Goal: Task Accomplishment & Management: Complete application form

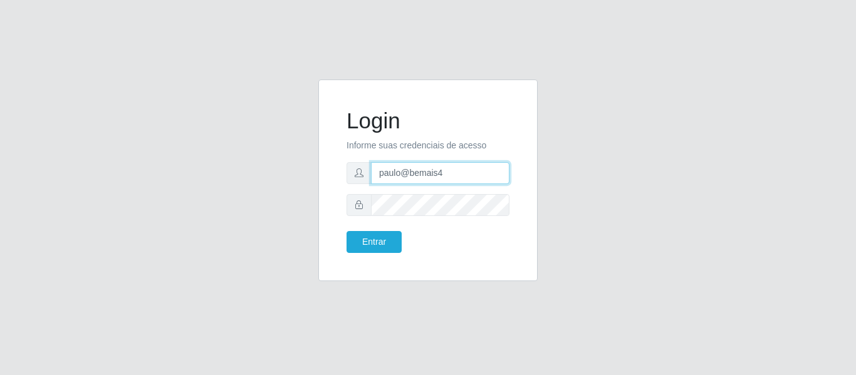
drag, startPoint x: 447, startPoint y: 172, endPoint x: 347, endPoint y: 170, distance: 100.2
click at [347, 170] on div "paulo@bemais4" at bounding box center [427, 173] width 163 height 22
type input "juliomarques@extrabom"
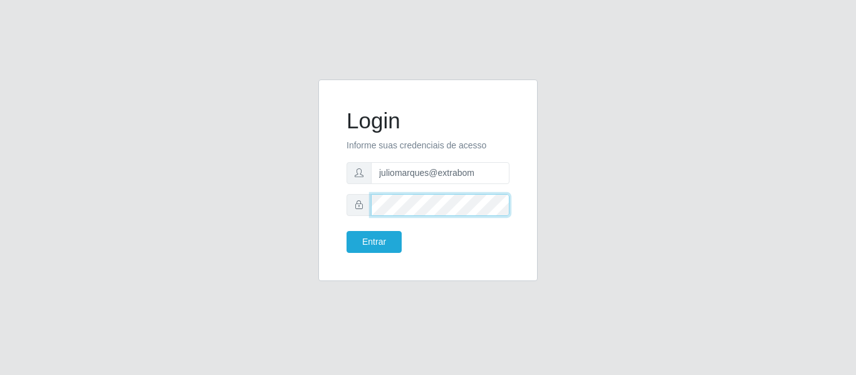
click at [325, 198] on div "Login Informe suas credenciais de acesso juliomarques@extrabom Entrar" at bounding box center [427, 181] width 219 height 202
click at [346, 231] on button "Entrar" at bounding box center [373, 242] width 55 height 22
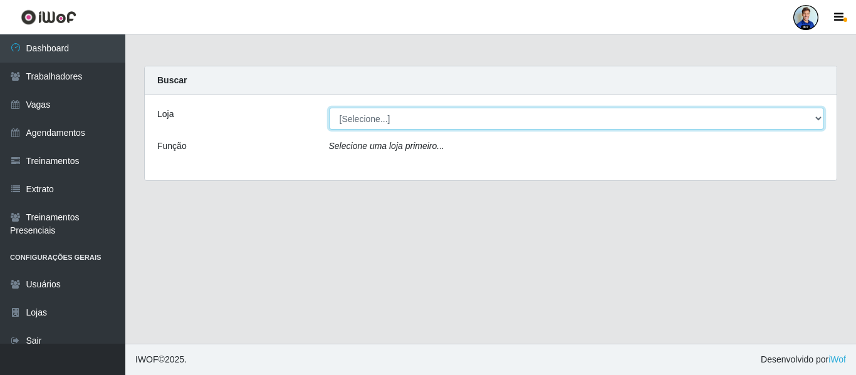
click at [435, 122] on select "[Selecione...] Atacado Vem - Loja 30 Laranjeiras Velha Atacado Vem - Loja 31 Sã…" at bounding box center [576, 119] width 495 height 22
select select "501"
click at [329, 108] on select "[Selecione...] Atacado Vem - Loja 30 Laranjeiras Velha Atacado Vem - Loja 31 Sã…" at bounding box center [576, 119] width 495 height 22
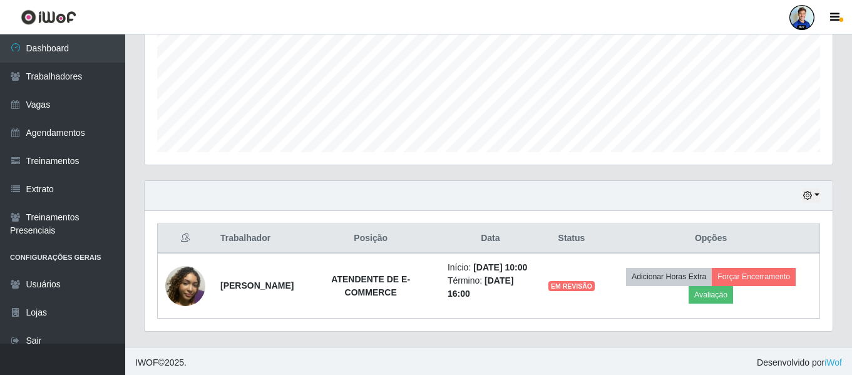
scroll to position [296, 0]
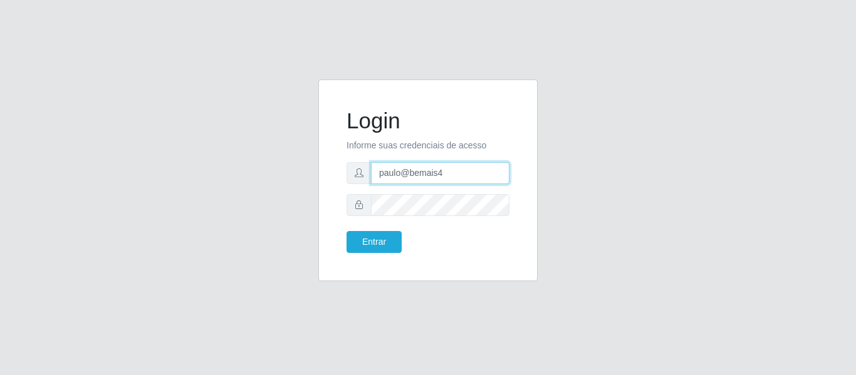
drag, startPoint x: 446, startPoint y: 173, endPoint x: 367, endPoint y: 183, distance: 79.5
click at [367, 183] on div "paulo@bemais4" at bounding box center [427, 173] width 163 height 22
type input "juliomarques@superpopular"
click at [346, 231] on button "Entrar" at bounding box center [373, 242] width 55 height 22
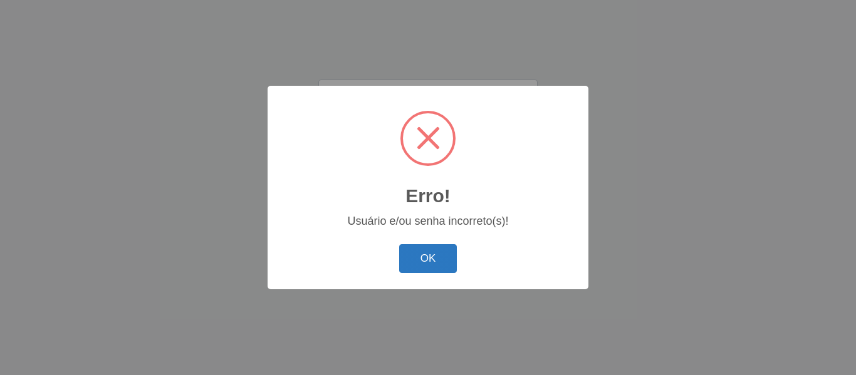
click at [436, 256] on button "OK" at bounding box center [428, 258] width 58 height 29
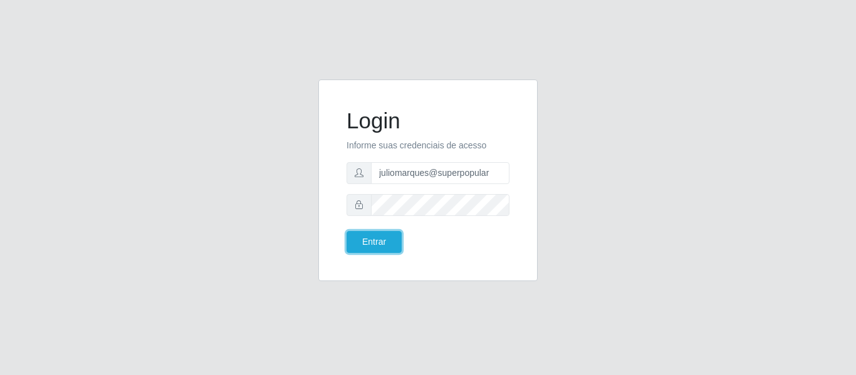
click at [346, 231] on button "Entrar" at bounding box center [373, 242] width 55 height 22
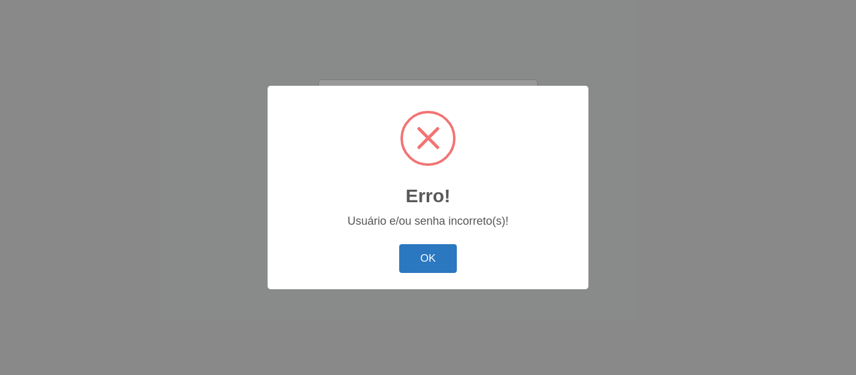
click at [425, 267] on button "OK" at bounding box center [428, 258] width 58 height 29
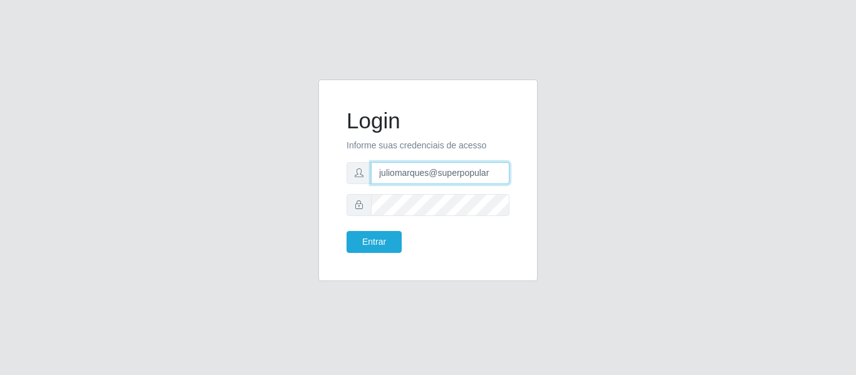
drag, startPoint x: 493, startPoint y: 172, endPoint x: 355, endPoint y: 173, distance: 137.8
click at [355, 173] on div "juliomarques@superpopular" at bounding box center [427, 173] width 163 height 22
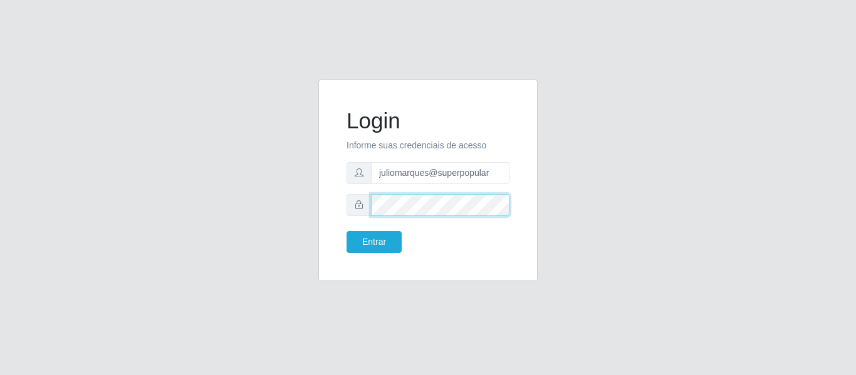
click at [349, 204] on div at bounding box center [427, 205] width 163 height 22
click at [346, 231] on button "Entrar" at bounding box center [373, 242] width 55 height 22
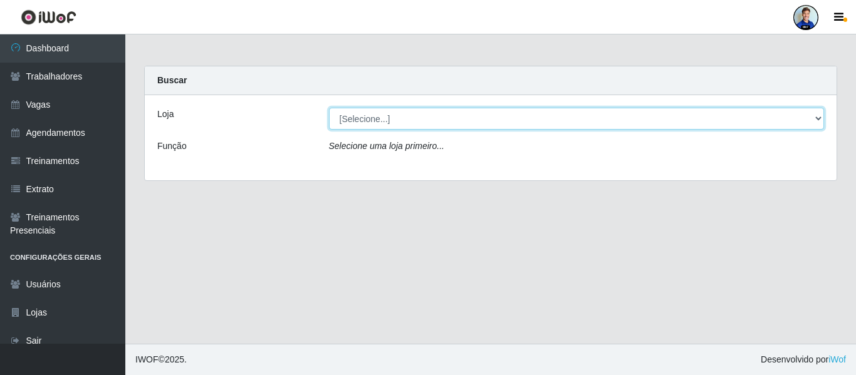
click at [353, 115] on select "[Selecione...] Super Popular" at bounding box center [576, 119] width 495 height 22
click at [362, 118] on select "[Selecione...] Super Popular" at bounding box center [576, 119] width 495 height 22
drag, startPoint x: 362, startPoint y: 118, endPoint x: 364, endPoint y: 129, distance: 10.8
click at [362, 122] on select "[Selecione...] Super Popular" at bounding box center [576, 119] width 495 height 22
select select "537"
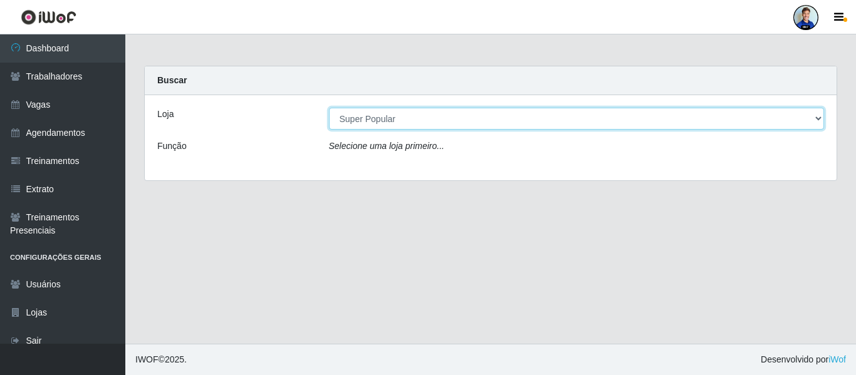
click at [329, 108] on select "[Selecione...] Super Popular" at bounding box center [576, 119] width 495 height 22
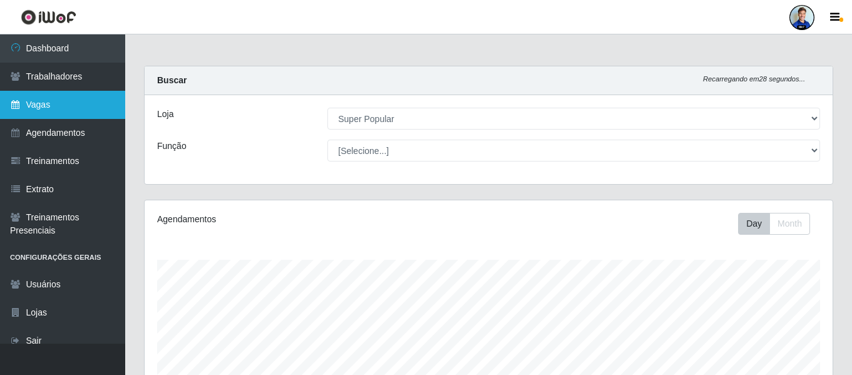
click at [55, 107] on link "Vagas" at bounding box center [62, 105] width 125 height 28
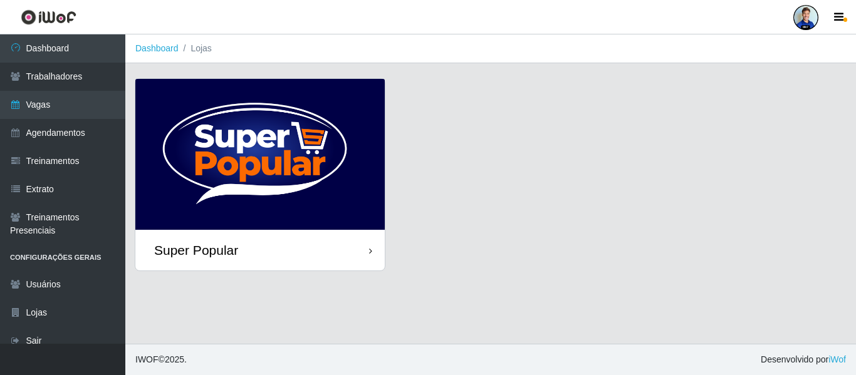
click at [236, 170] on img at bounding box center [259, 154] width 249 height 151
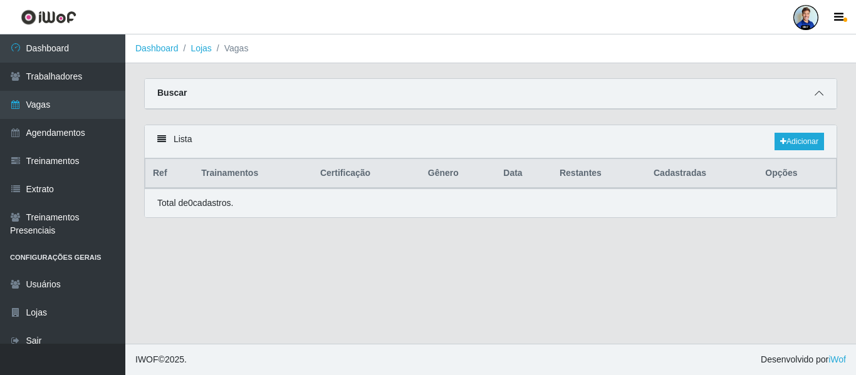
click at [820, 92] on icon at bounding box center [818, 93] width 9 height 9
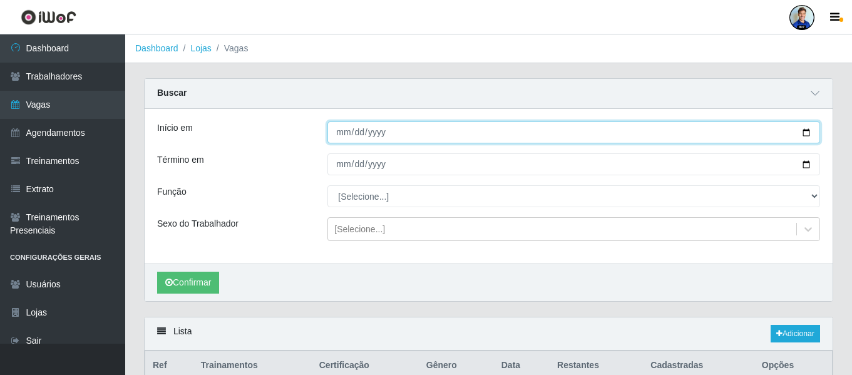
click at [333, 131] on input "Início em" at bounding box center [574, 133] width 493 height 22
type input "0001-10-06"
type input "[DATE]"
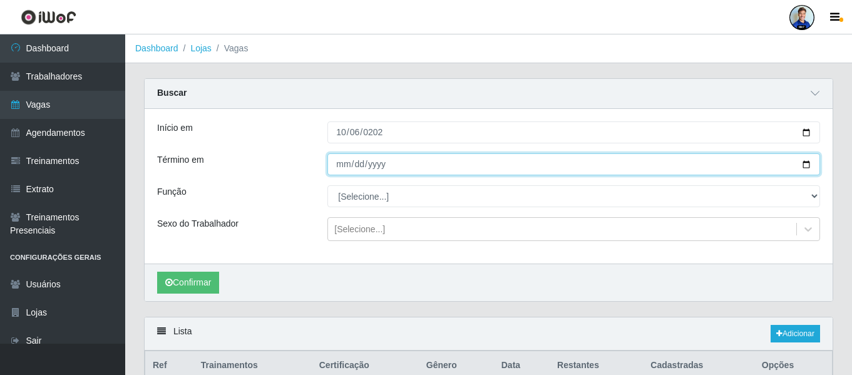
click at [338, 160] on input "Término em" at bounding box center [574, 164] width 493 height 22
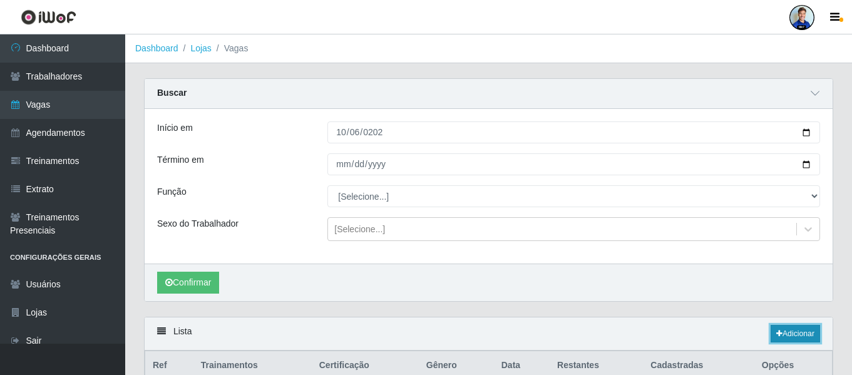
click at [820, 341] on link "Adicionar" at bounding box center [795, 334] width 49 height 18
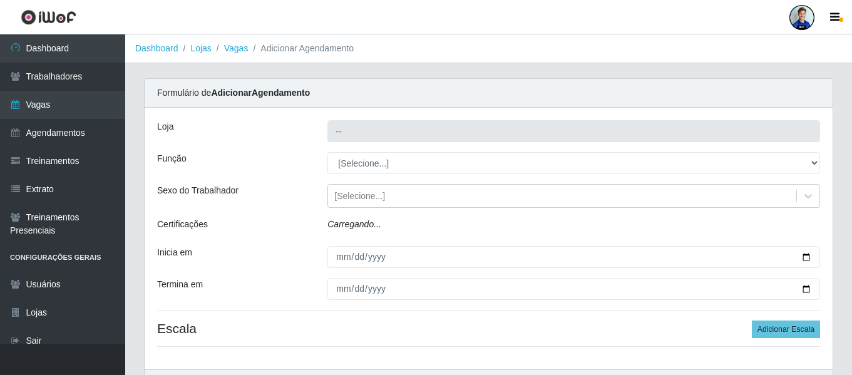
type input "Super Popular"
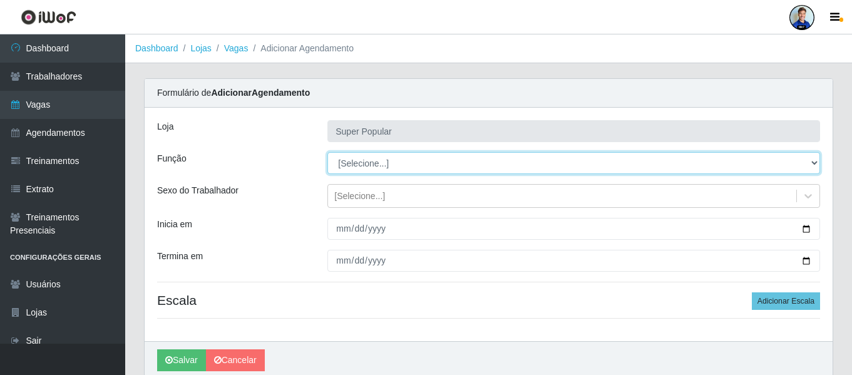
click at [392, 172] on select "[Selecione...] Repositor Repositor + Repositor ++" at bounding box center [574, 163] width 493 height 22
select select "24"
click at [328, 152] on select "[Selecione...] Repositor Repositor + Repositor ++" at bounding box center [574, 163] width 493 height 22
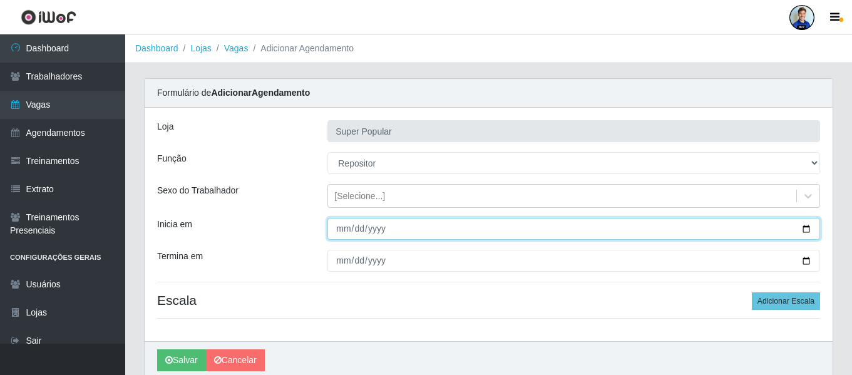
click at [340, 227] on input "Inicia em" at bounding box center [574, 229] width 493 height 22
type input "[DATE]"
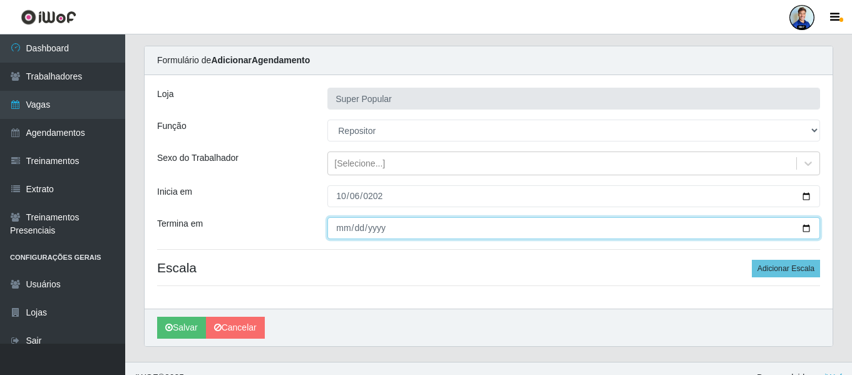
scroll to position [51, 0]
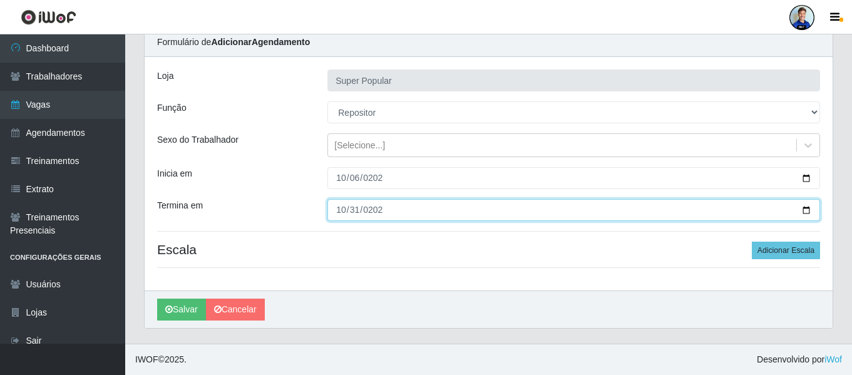
type input "[DATE]"
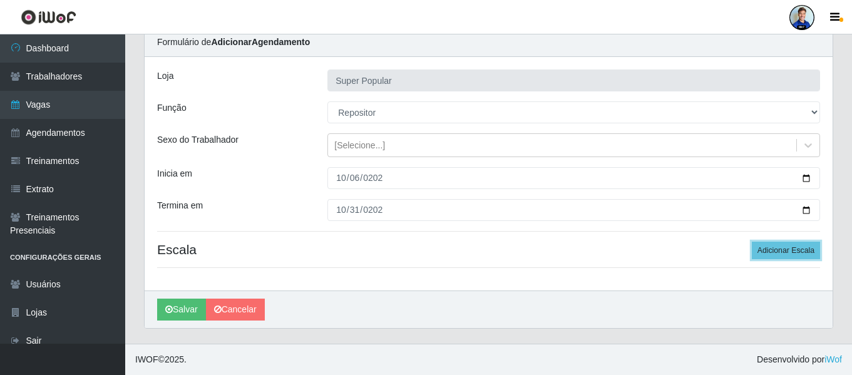
click at [752, 242] on button "Adicionar Escala" at bounding box center [786, 251] width 68 height 18
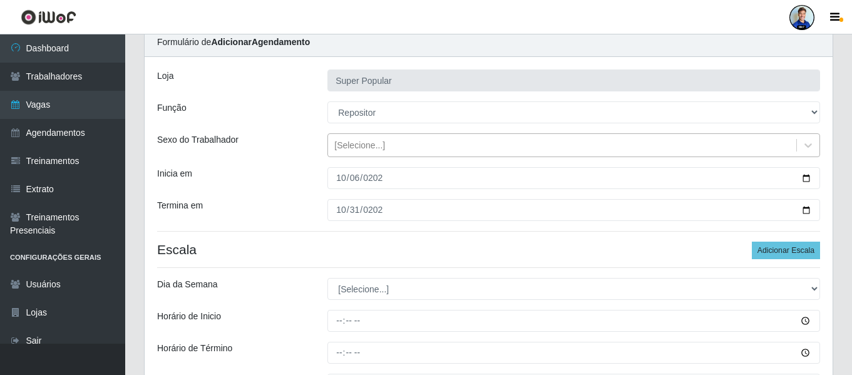
click at [342, 152] on div "[Selecione...]" at bounding box center [562, 145] width 468 height 21
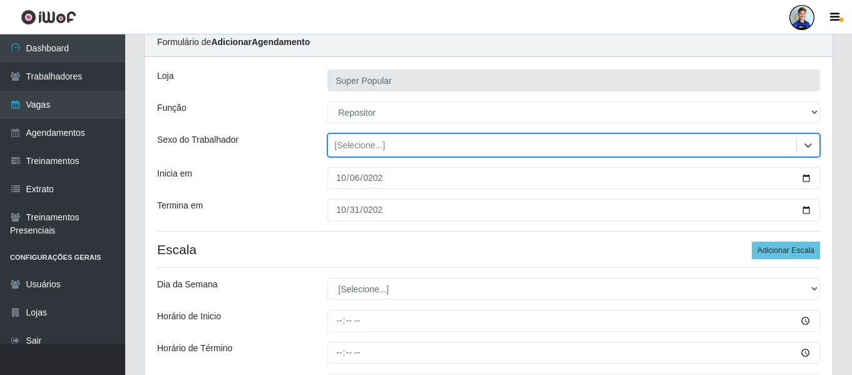
click at [341, 139] on div "[Selecione...]" at bounding box center [359, 145] width 51 height 13
click at [304, 130] on div "Loja Super Popular Função [Selecione...] Repositor Repositor + Repositor ++ Sex…" at bounding box center [489, 243] width 688 height 372
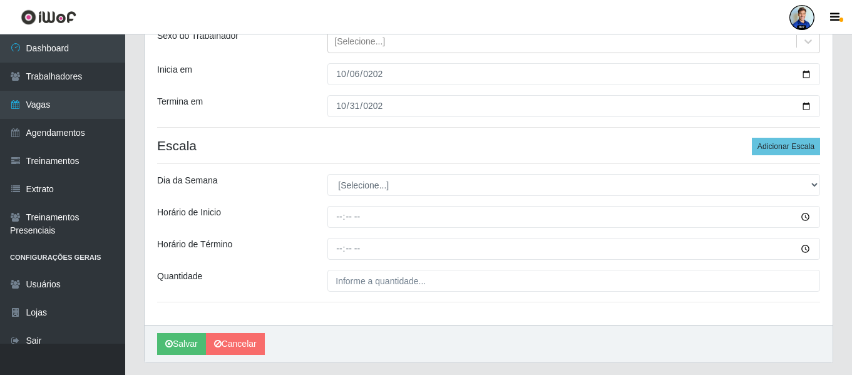
scroll to position [176, 0]
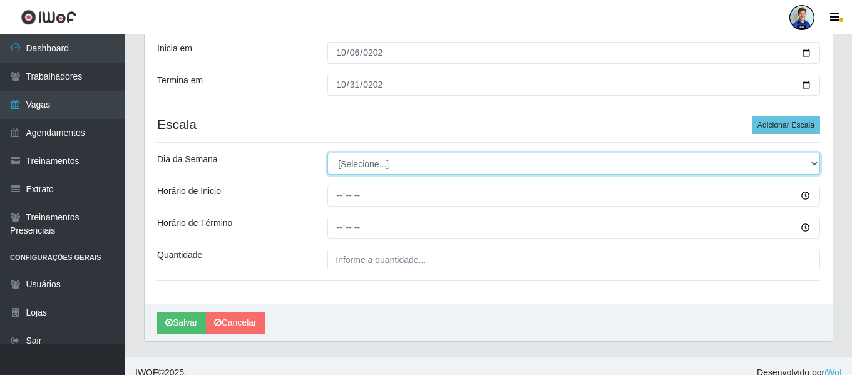
click at [341, 157] on select "[Selecione...] Segunda Terça Quarta Quinta Sexta Sábado Domingo" at bounding box center [574, 164] width 493 height 22
select select "1"
click at [328, 153] on select "[Selecione...] Segunda Terça Quarta Quinta Sexta Sábado Domingo" at bounding box center [574, 164] width 493 height 22
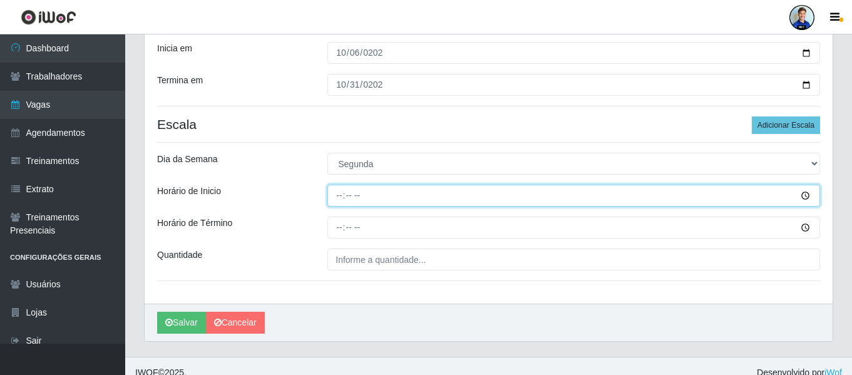
click at [336, 196] on input "Horário de Inicio" at bounding box center [574, 196] width 493 height 22
type input "07:00"
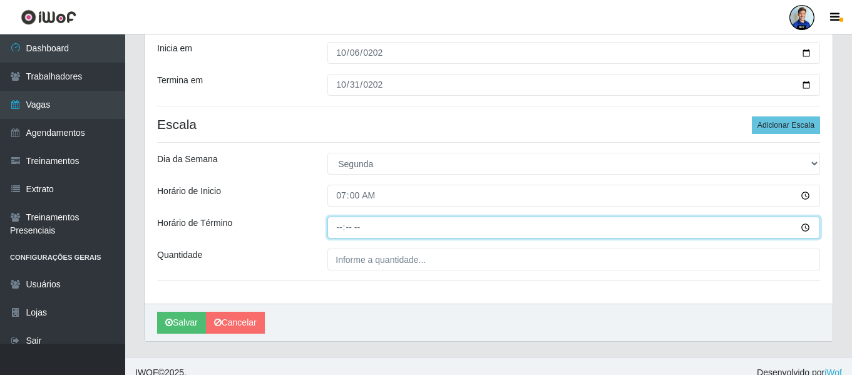
type input "13:00"
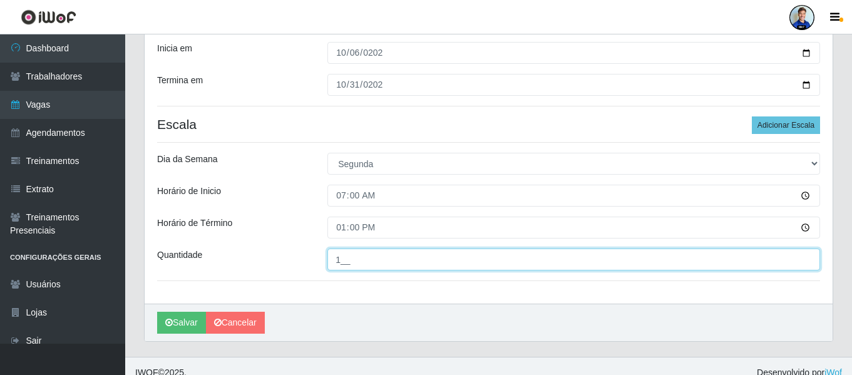
type input "1__"
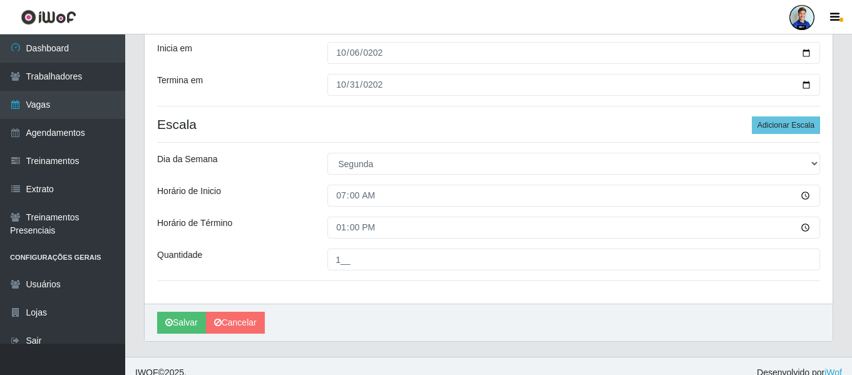
click at [294, 195] on div "Horário de Inicio" at bounding box center [233, 196] width 170 height 22
click at [785, 123] on button "Adicionar Escala" at bounding box center [786, 125] width 68 height 18
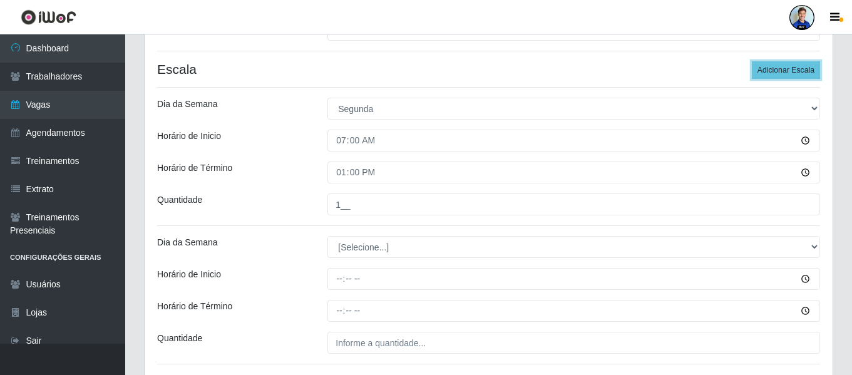
scroll to position [301, 0]
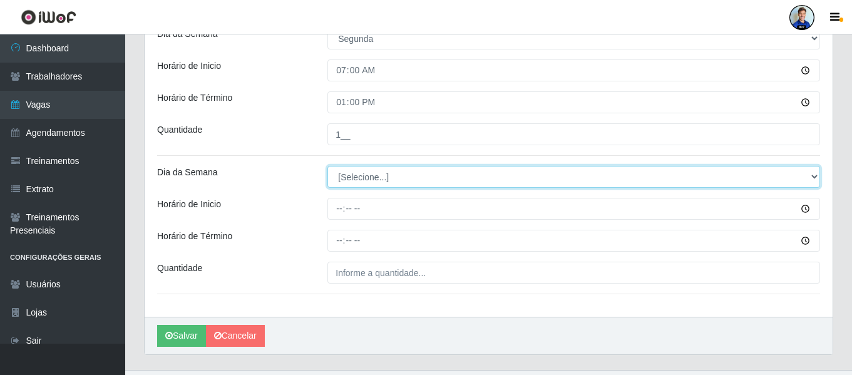
click at [373, 173] on select "[Selecione...] Segunda Terça Quarta Quinta Sexta Sábado Domingo" at bounding box center [574, 177] width 493 height 22
select select "2"
click at [328, 166] on select "[Selecione...] Segunda Terça Quarta Quinta Sexta Sábado Domingo" at bounding box center [574, 177] width 493 height 22
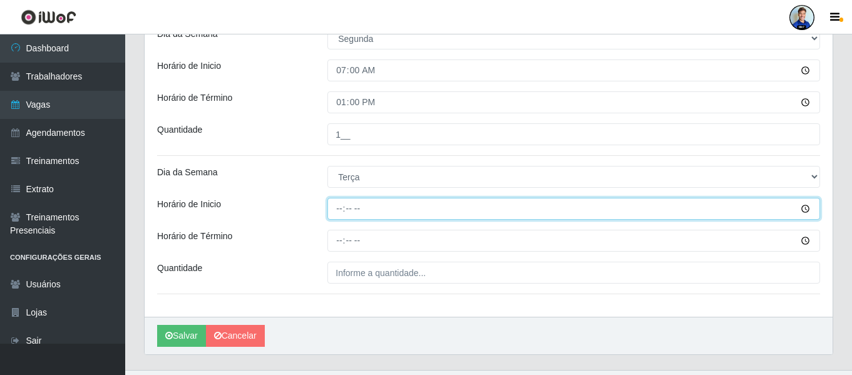
click at [339, 208] on input "Horário de Inicio" at bounding box center [574, 209] width 493 height 22
type input "07:00"
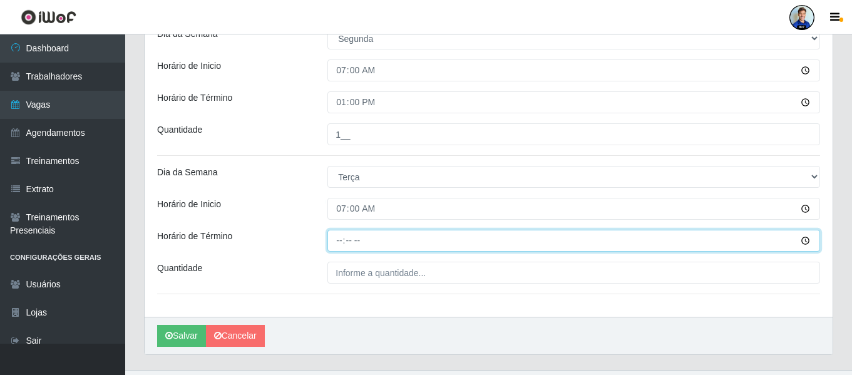
type input "13:00"
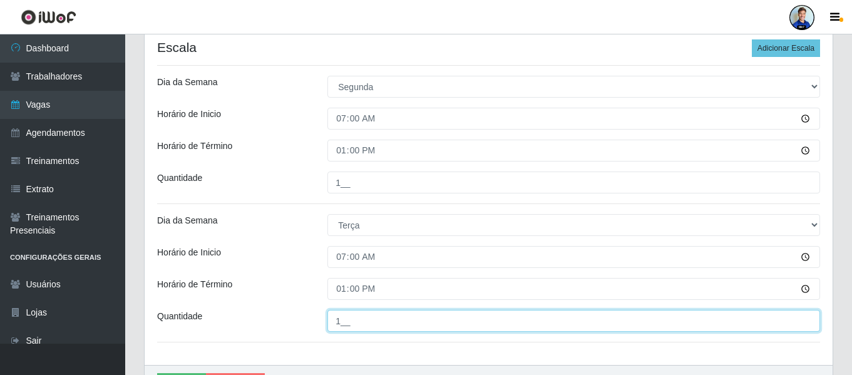
scroll to position [239, 0]
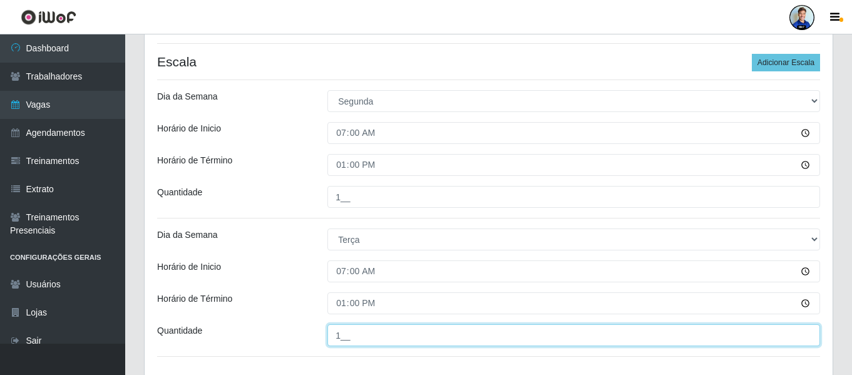
type input "1__"
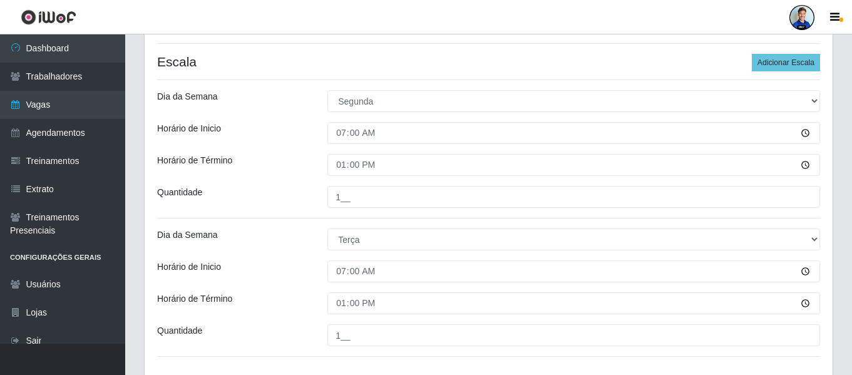
click at [291, 168] on div "Horário de Término" at bounding box center [233, 165] width 170 height 22
click at [773, 56] on button "Adicionar Escala" at bounding box center [786, 63] width 68 height 18
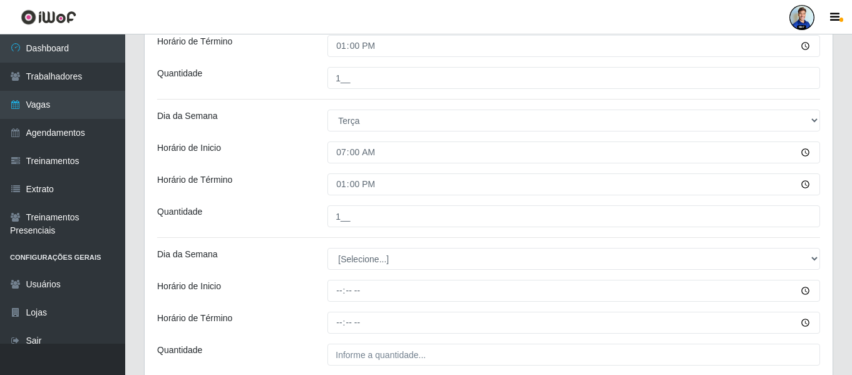
scroll to position [364, 0]
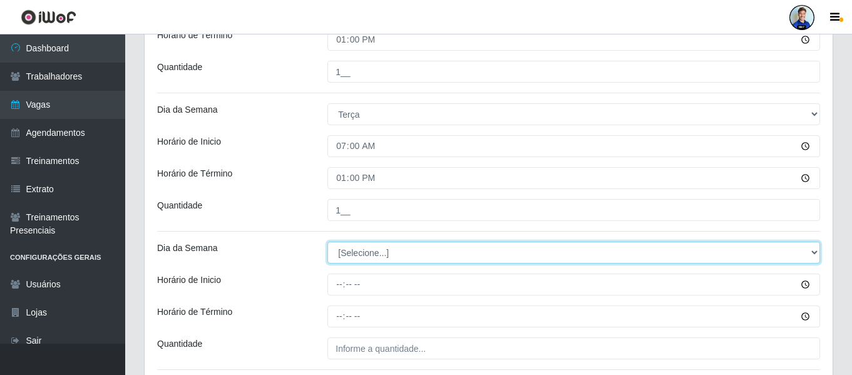
click at [359, 252] on select "[Selecione...] Segunda Terça Quarta Quinta Sexta Sábado Domingo" at bounding box center [574, 253] width 493 height 22
select select "3"
click at [328, 242] on select "[Selecione...] Segunda Terça Quarta Quinta Sexta Sábado Domingo" at bounding box center [574, 253] width 493 height 22
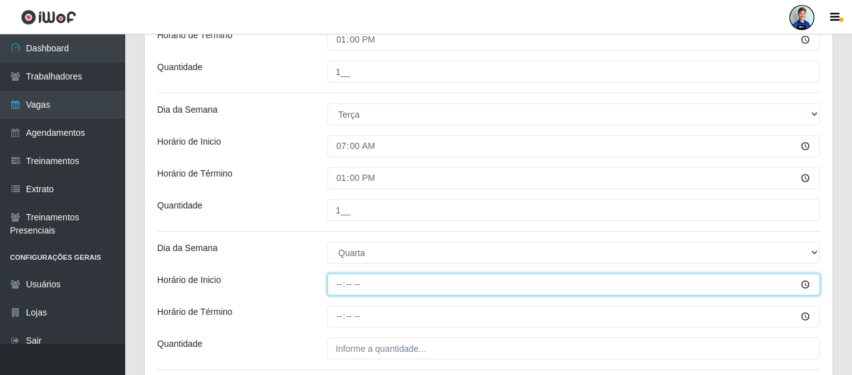
click at [343, 285] on input "Horário de Inicio" at bounding box center [574, 285] width 493 height 22
type input "07:00"
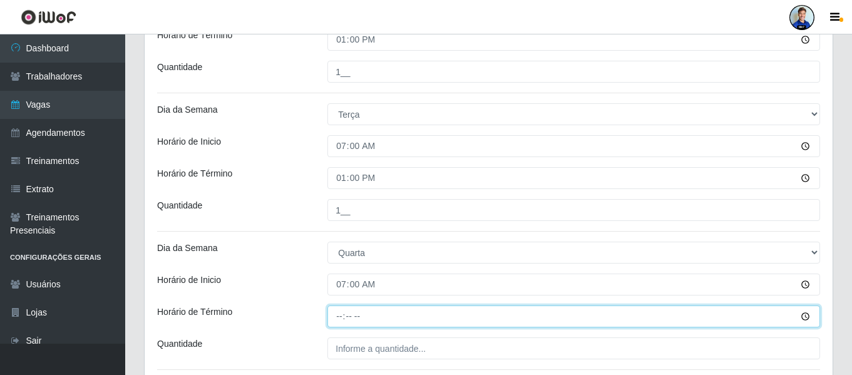
type input "13:00"
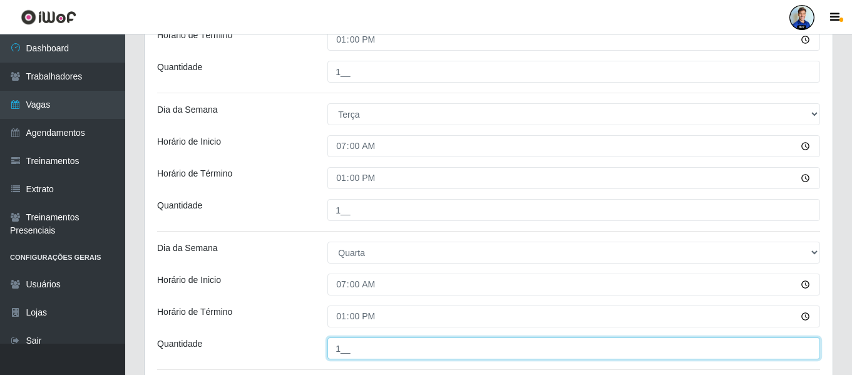
type input "1__"
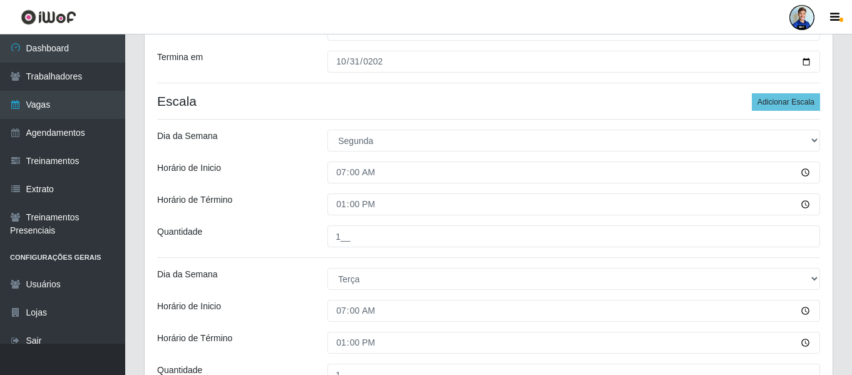
scroll to position [90, 0]
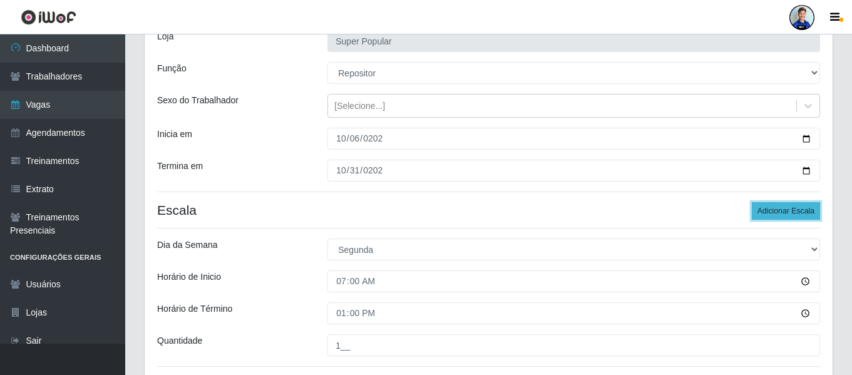
click at [773, 207] on button "Adicionar Escala" at bounding box center [786, 211] width 68 height 18
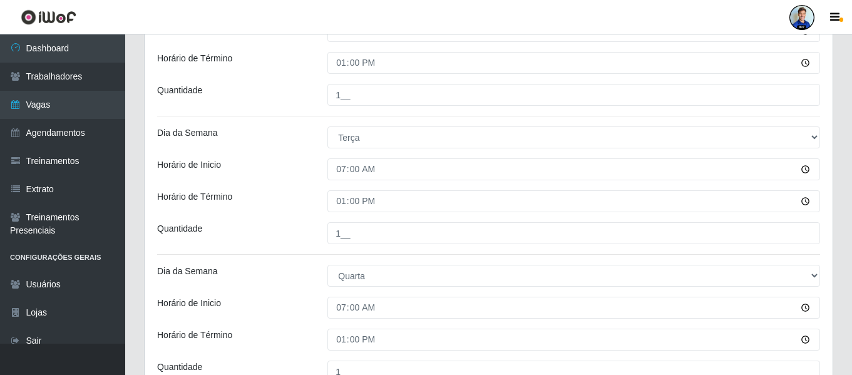
scroll to position [466, 0]
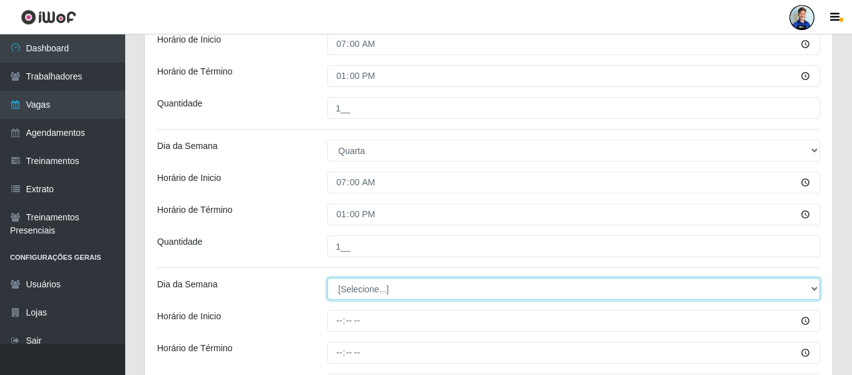
click at [395, 288] on select "[Selecione...] Segunda Terça Quarta Quinta Sexta Sábado Domingo" at bounding box center [574, 289] width 493 height 22
select select "4"
click at [328, 278] on select "[Selecione...] Segunda Terça Quarta Quinta Sexta Sábado Domingo" at bounding box center [574, 289] width 493 height 22
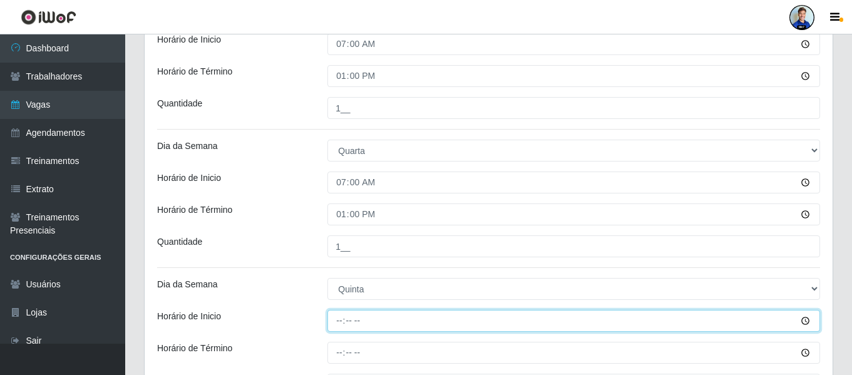
click at [357, 324] on input "Horário de Inicio" at bounding box center [574, 321] width 493 height 22
type input "07:00"
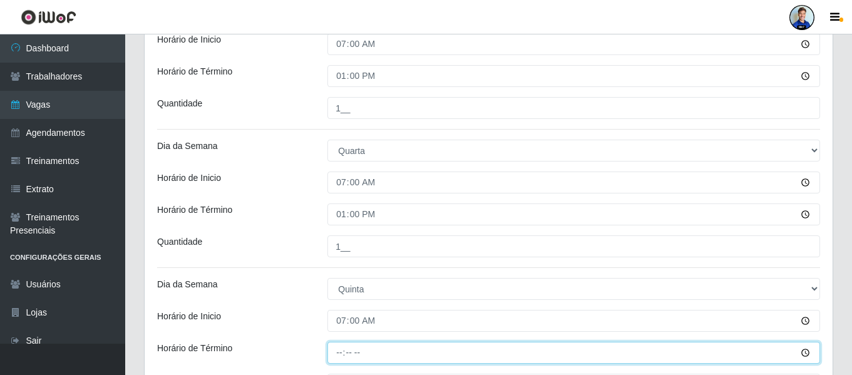
type input "13:00"
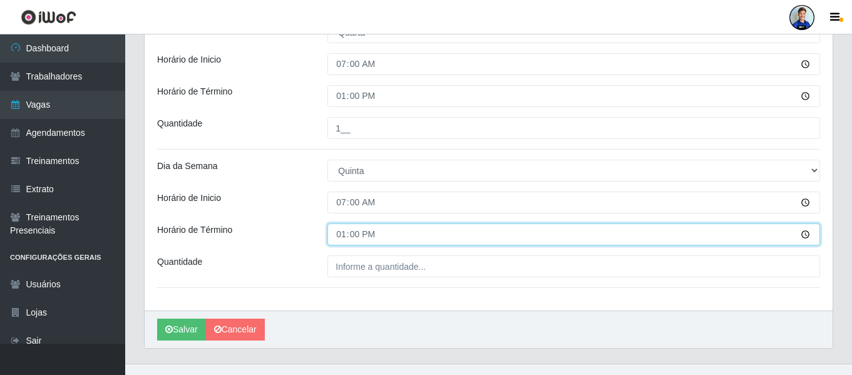
scroll to position [591, 0]
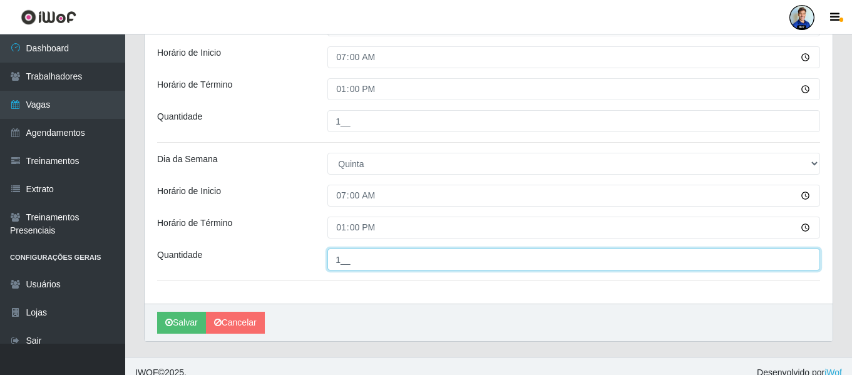
type input "1__"
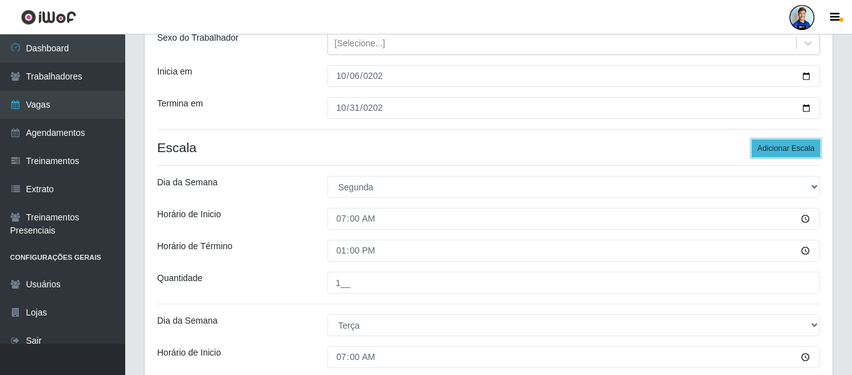
click at [799, 145] on button "Adicionar Escala" at bounding box center [786, 149] width 68 height 18
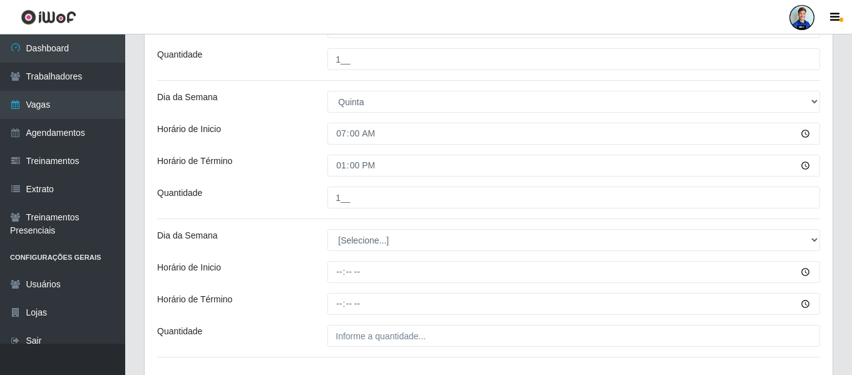
scroll to position [654, 0]
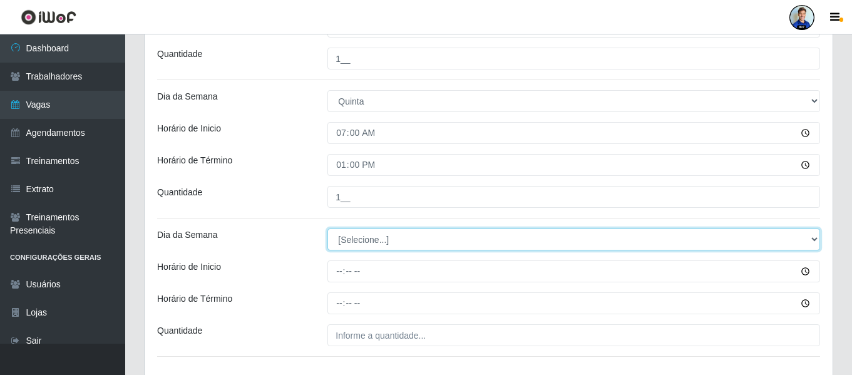
click at [388, 245] on select "[Selecione...] Segunda Terça Quarta Quinta Sexta Sábado Domingo" at bounding box center [574, 240] width 493 height 22
click at [404, 241] on select "[Selecione...] Segunda Terça Quarta Quinta Sexta Sábado Domingo" at bounding box center [574, 240] width 493 height 22
select select "5"
click at [328, 229] on select "[Selecione...] Segunda Terça Quarta Quinta Sexta Sábado Domingo" at bounding box center [574, 240] width 493 height 22
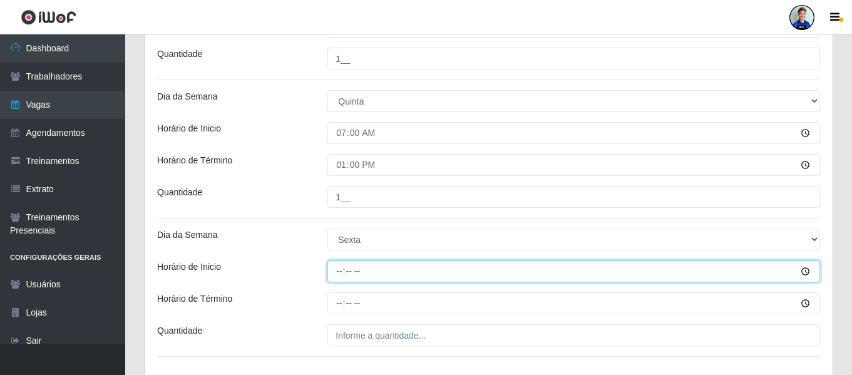
type input "07:00"
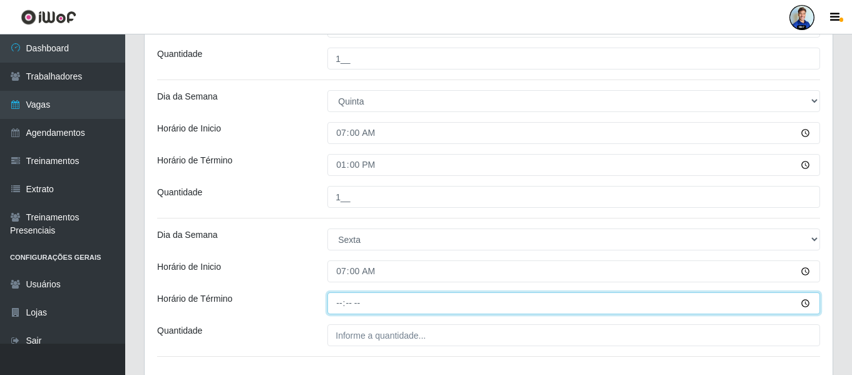
type input "13:00"
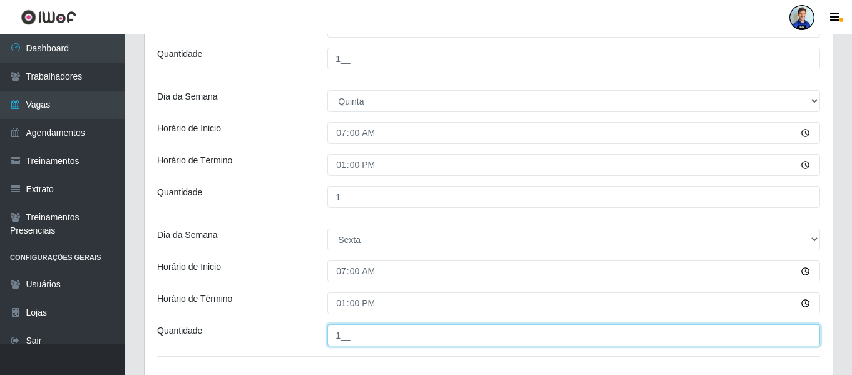
type input "1__"
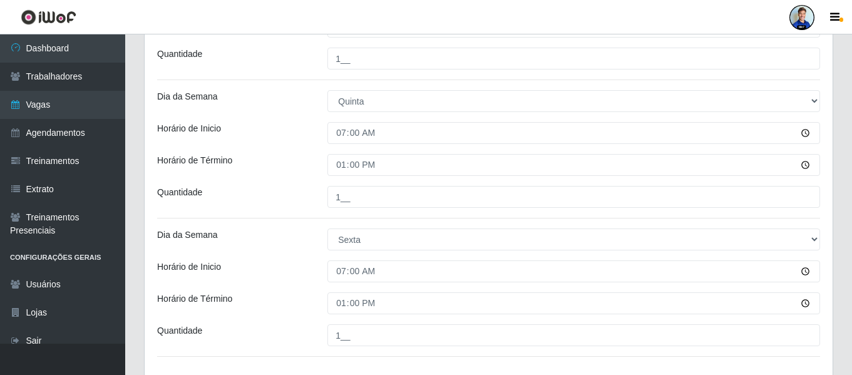
click at [259, 207] on div "Quantidade" at bounding box center [233, 197] width 170 height 22
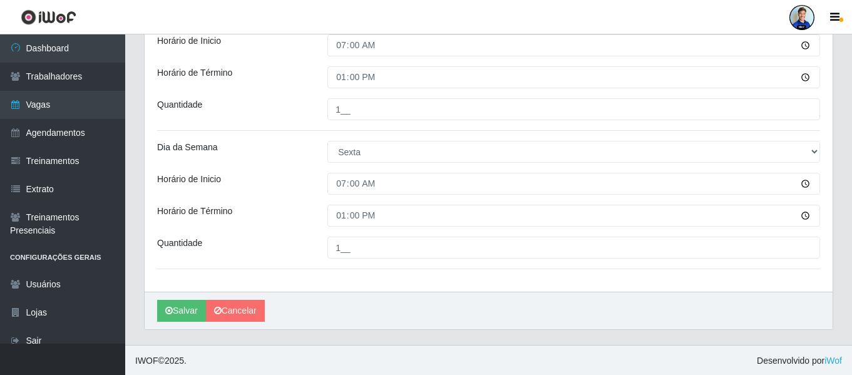
scroll to position [743, 0]
click at [180, 309] on button "Salvar" at bounding box center [181, 310] width 49 height 22
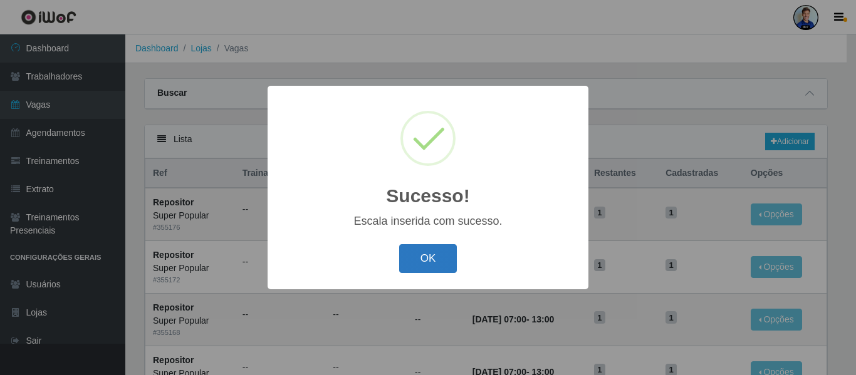
click at [418, 264] on button "OK" at bounding box center [428, 258] width 58 height 29
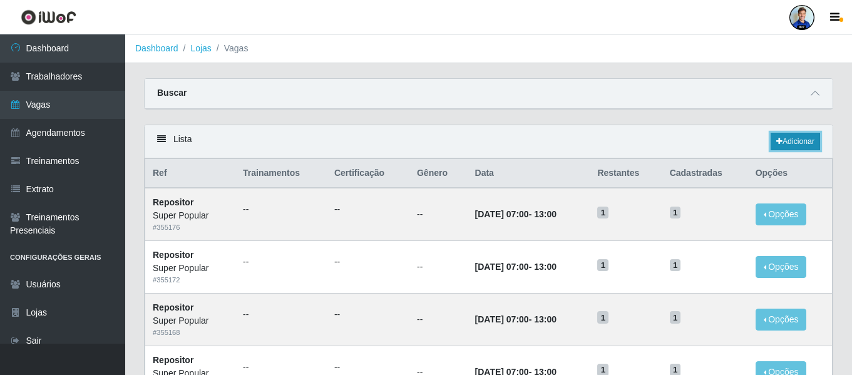
click at [787, 147] on link "Adicionar" at bounding box center [795, 142] width 49 height 18
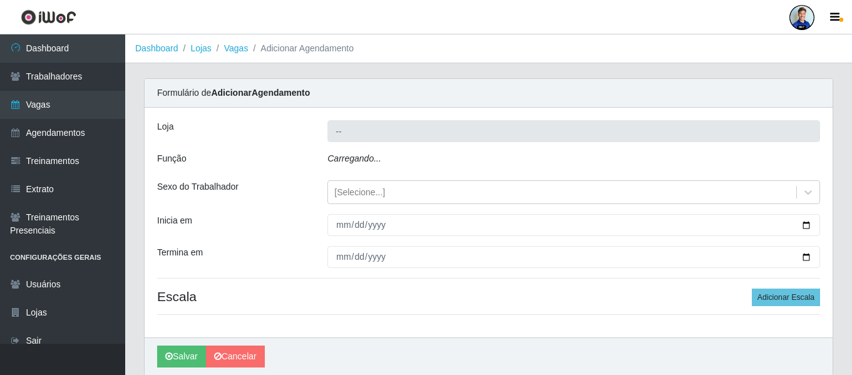
type input "Super Popular"
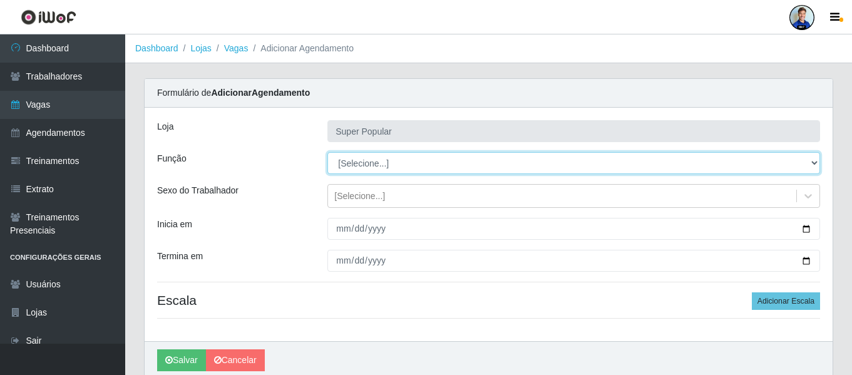
click at [343, 164] on select "[Selecione...] Repositor Repositor + Repositor ++" at bounding box center [574, 163] width 493 height 22
select select "82"
click at [328, 152] on select "[Selecione...] Repositor Repositor + Repositor ++" at bounding box center [574, 163] width 493 height 22
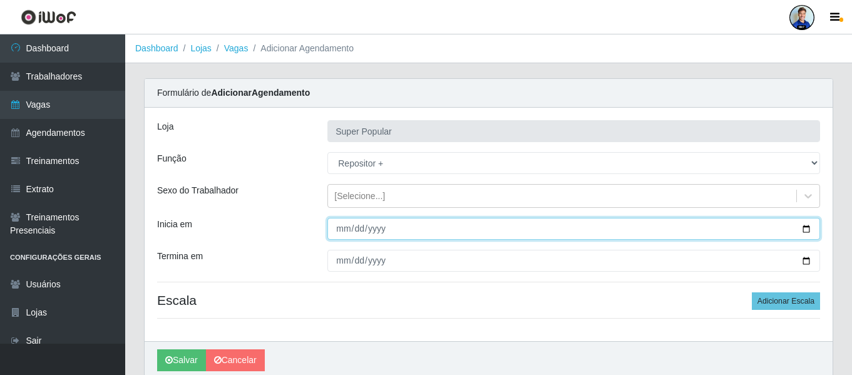
click at [343, 227] on input "Inicia em" at bounding box center [574, 229] width 493 height 22
type input "[DATE]"
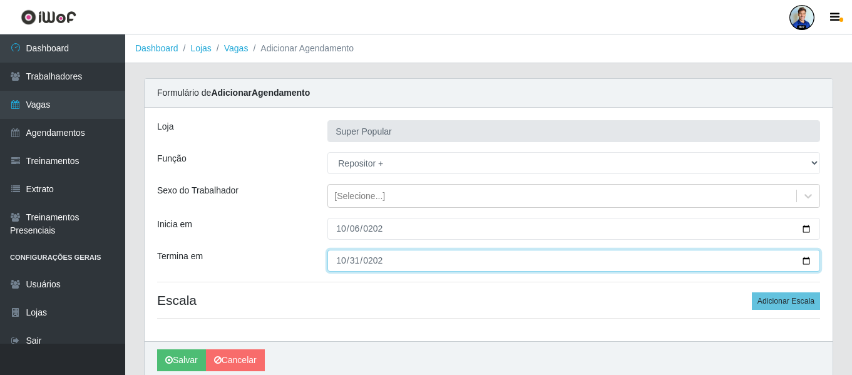
type input "[DATE]"
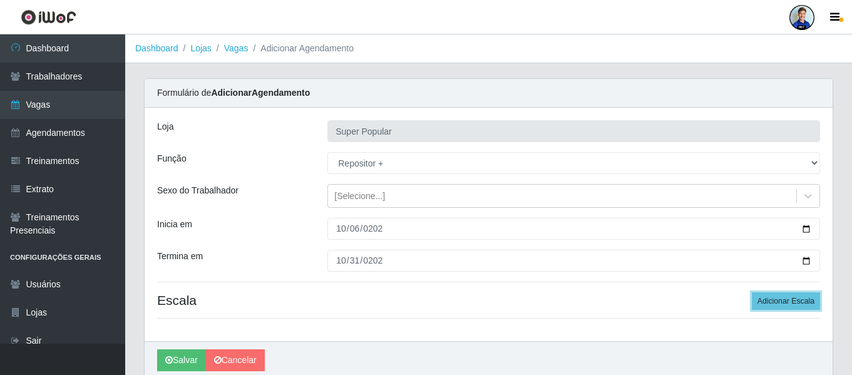
click at [752, 292] on button "Adicionar Escala" at bounding box center [786, 301] width 68 height 18
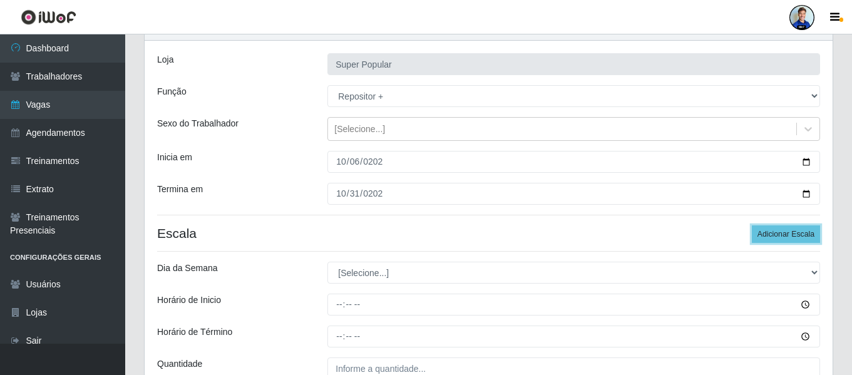
scroll to position [125, 0]
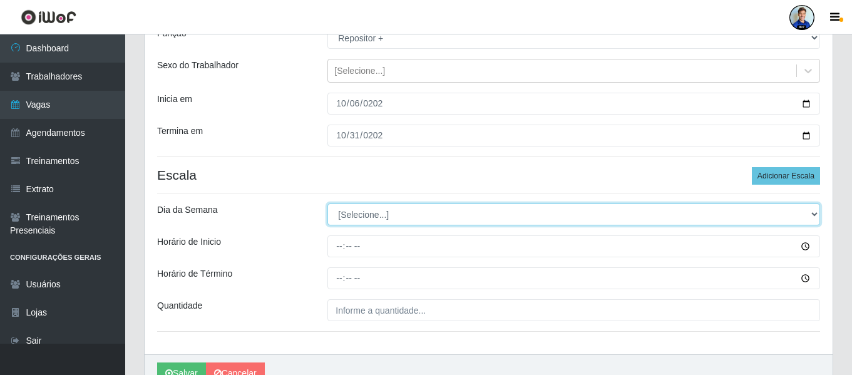
click at [353, 216] on select "[Selecione...] Segunda Terça Quarta Quinta Sexta Sábado Domingo" at bounding box center [574, 215] width 493 height 22
click at [353, 217] on select "[Selecione...] Segunda Terça Quarta Quinta Sexta Sábado Domingo" at bounding box center [574, 215] width 493 height 22
click at [354, 224] on select "[Selecione...] Segunda Terça Quarta Quinta Sexta Sábado Domingo" at bounding box center [574, 215] width 493 height 22
select select "6"
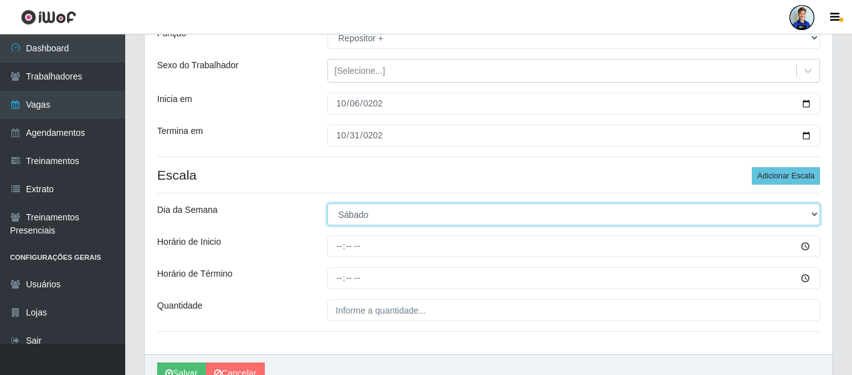
click at [328, 204] on select "[Selecione...] Segunda Terça Quarta Quinta Sexta Sábado Domingo" at bounding box center [574, 215] width 493 height 22
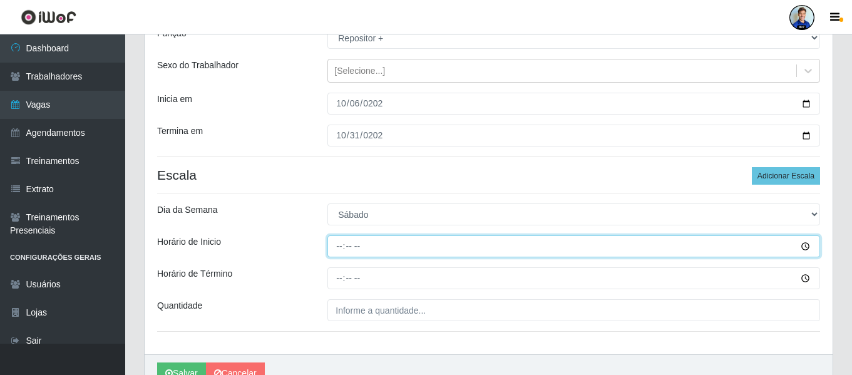
click at [341, 248] on input "Horário de Inicio" at bounding box center [574, 246] width 493 height 22
type input "07:00"
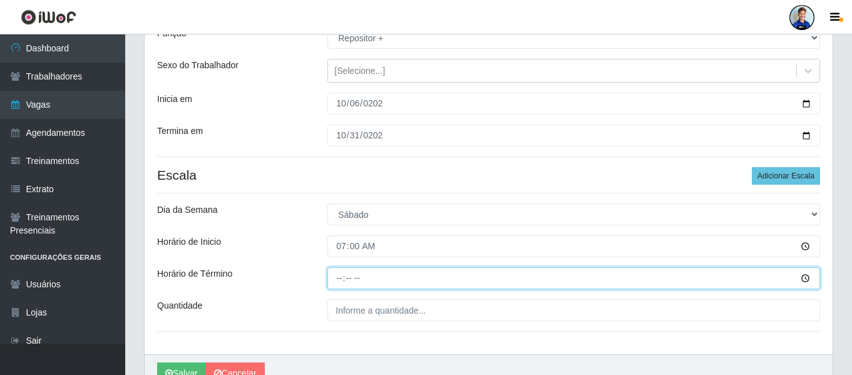
type input "13:00"
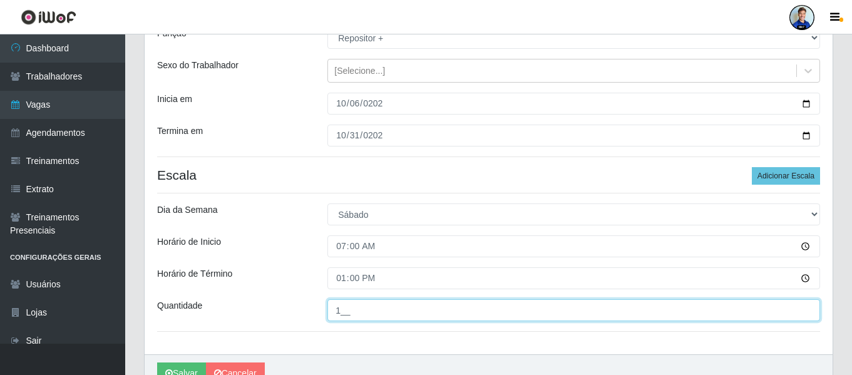
type input "1__"
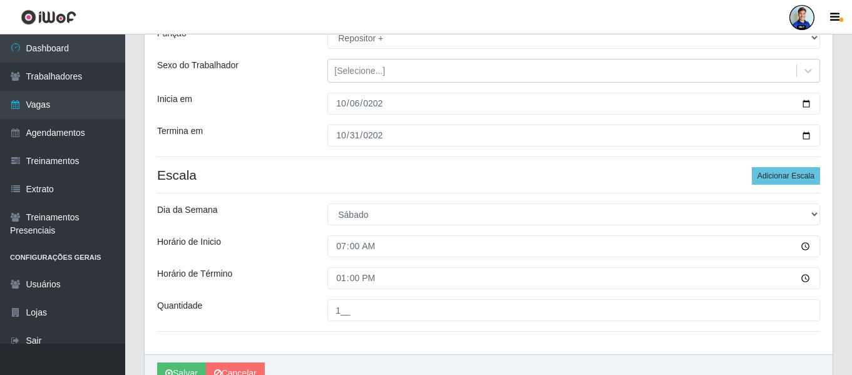
drag, startPoint x: 292, startPoint y: 155, endPoint x: 272, endPoint y: 62, distance: 95.6
click at [292, 154] on div "Loja Super Popular Função [Selecione...] Repositor Repositor + Repositor ++ Sex…" at bounding box center [489, 168] width 688 height 372
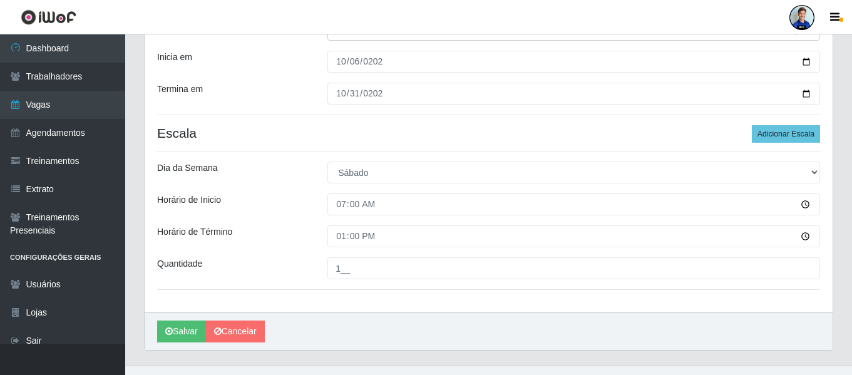
scroll to position [188, 0]
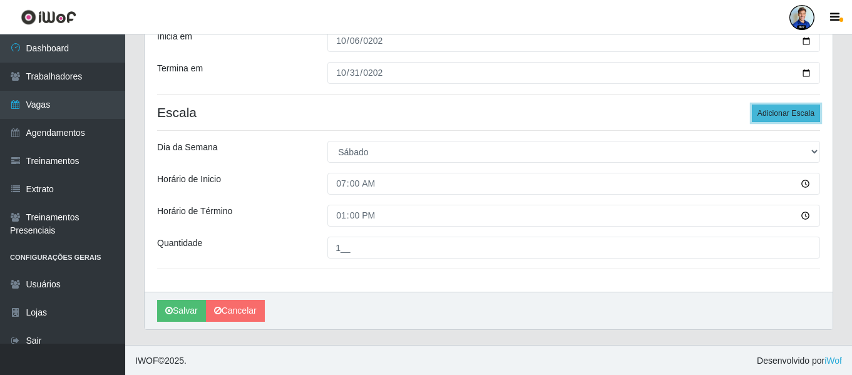
click at [796, 108] on button "Adicionar Escala" at bounding box center [786, 114] width 68 height 18
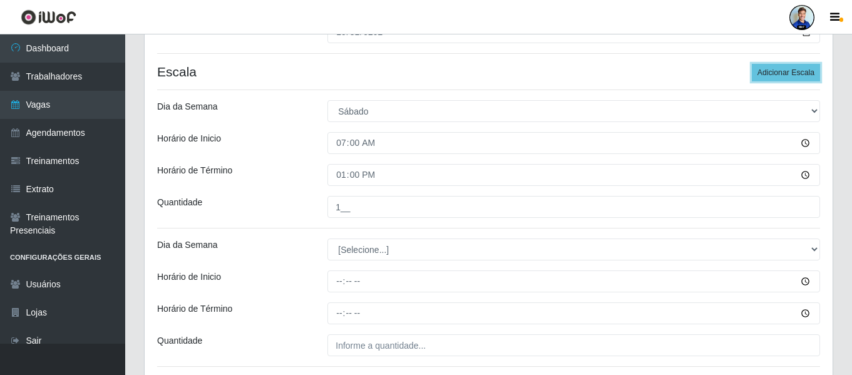
scroll to position [251, 0]
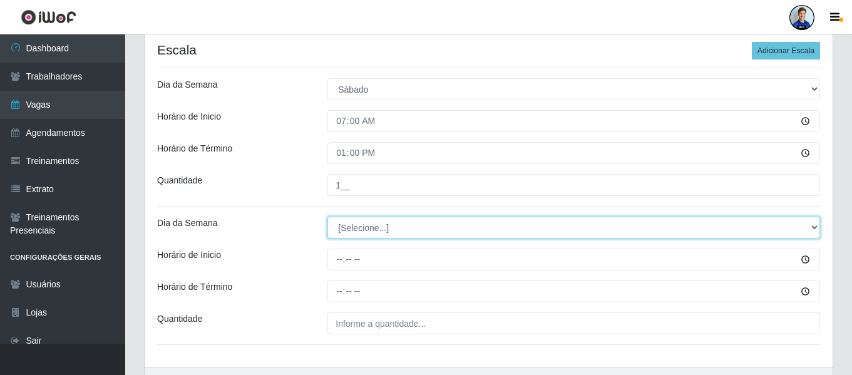
click at [338, 230] on select "[Selecione...] Segunda Terça Quarta Quinta Sexta Sábado Domingo" at bounding box center [574, 228] width 493 height 22
select select "0"
click at [328, 217] on select "[Selecione...] Segunda Terça Quarta Quinta Sexta Sábado Domingo" at bounding box center [574, 228] width 493 height 22
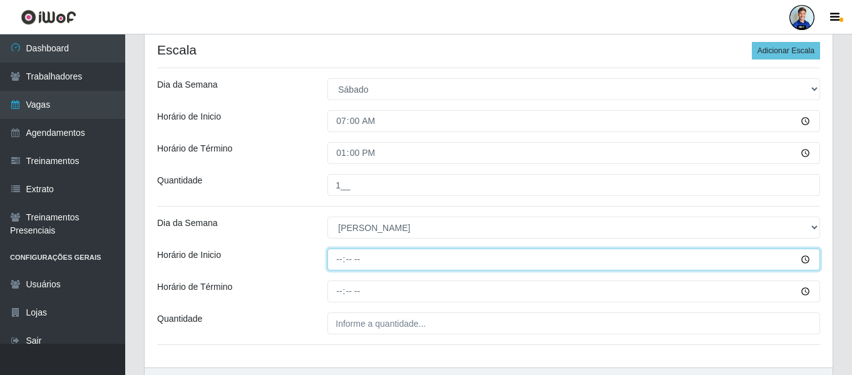
click at [337, 257] on input "Horário de Inicio" at bounding box center [574, 260] width 493 height 22
type input "07:00"
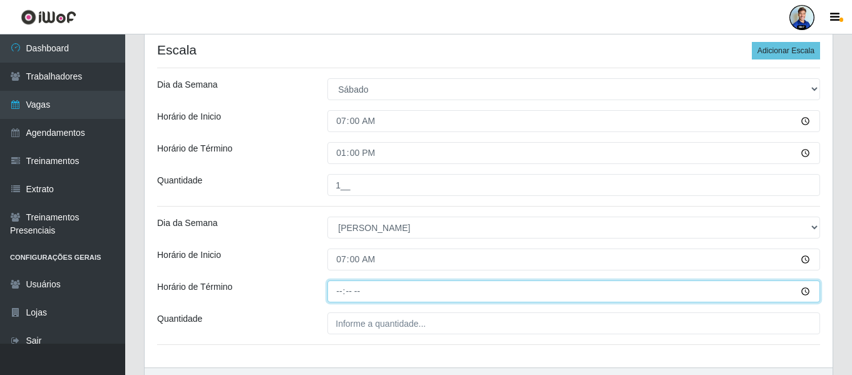
type input "13:00"
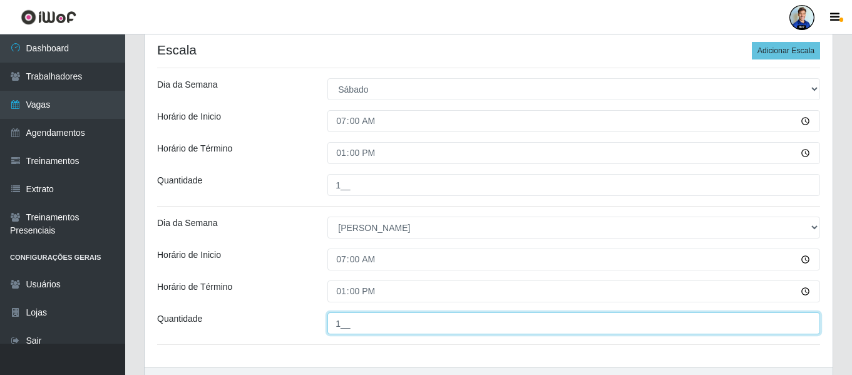
type input "1__"
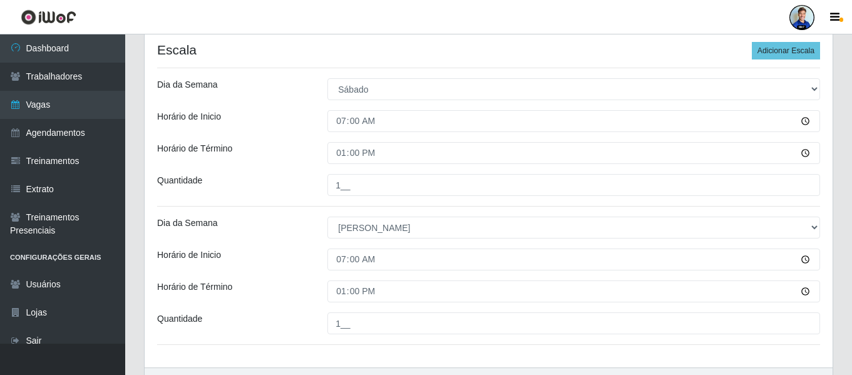
click at [287, 257] on div "Horário de Inicio" at bounding box center [233, 260] width 170 height 22
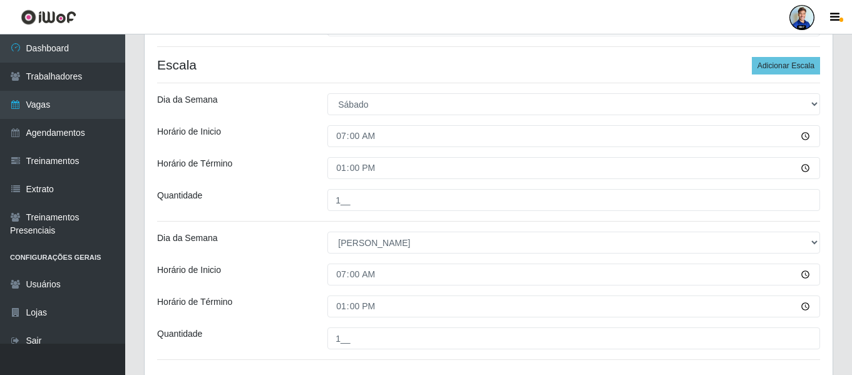
scroll to position [265, 0]
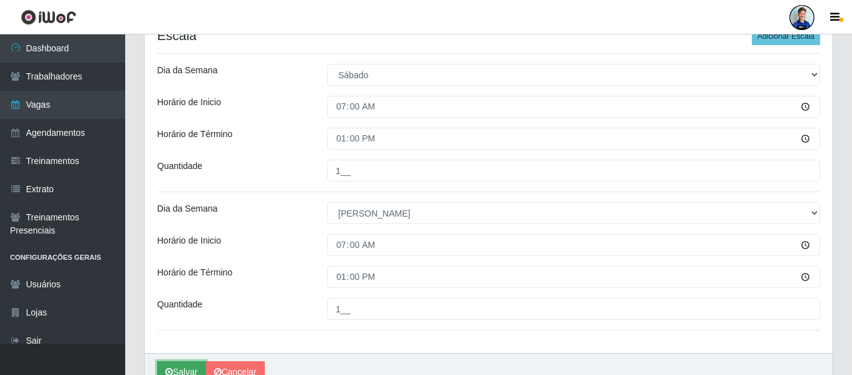
click at [185, 363] on button "Salvar" at bounding box center [181, 372] width 49 height 22
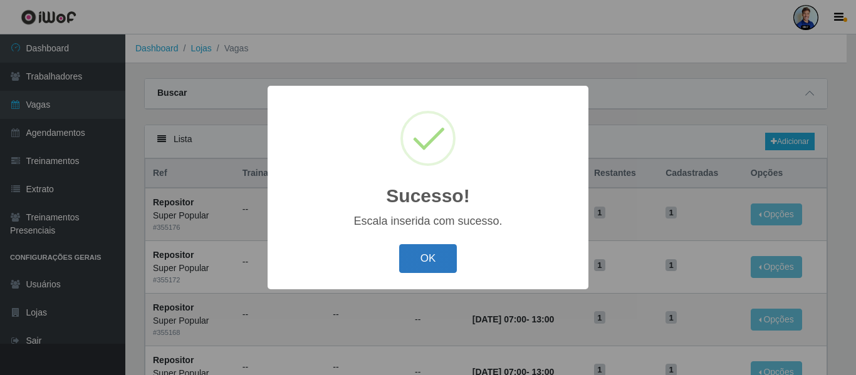
click at [436, 265] on button "OK" at bounding box center [428, 258] width 58 height 29
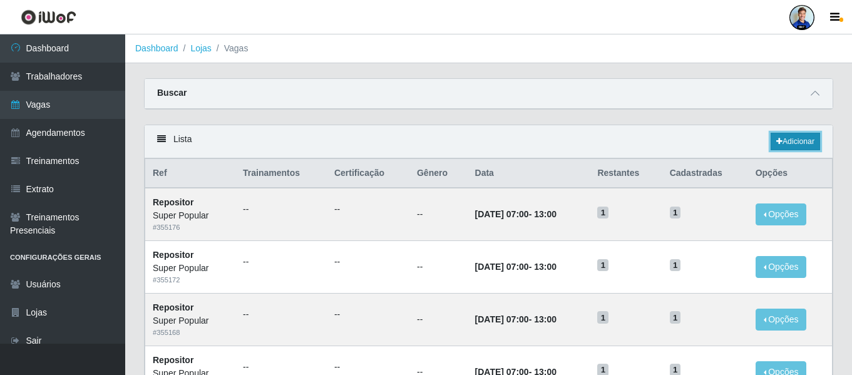
click at [804, 137] on link "Adicionar" at bounding box center [795, 142] width 49 height 18
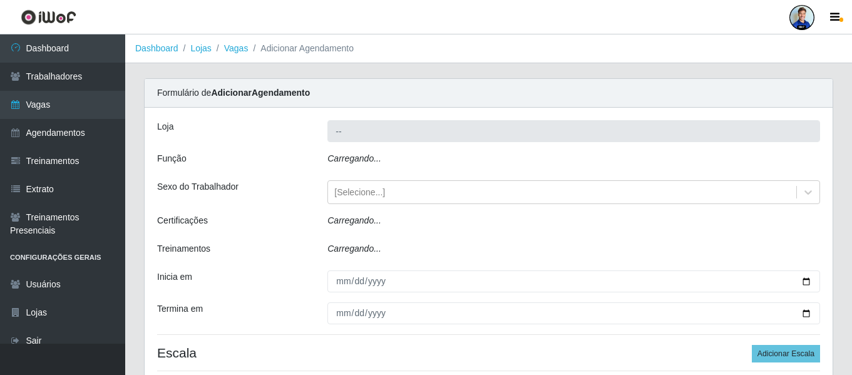
type input "Super Popular"
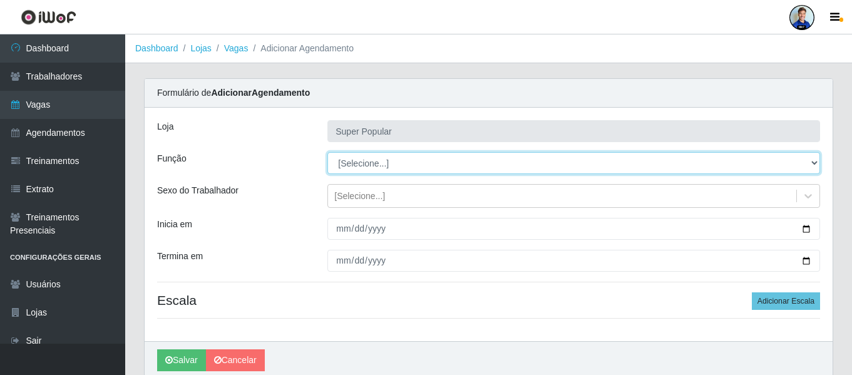
click at [371, 161] on select "[Selecione...] Repositor Repositor + Repositor ++" at bounding box center [574, 163] width 493 height 22
select select "82"
click at [328, 152] on select "[Selecione...] Repositor Repositor + Repositor ++" at bounding box center [574, 163] width 493 height 22
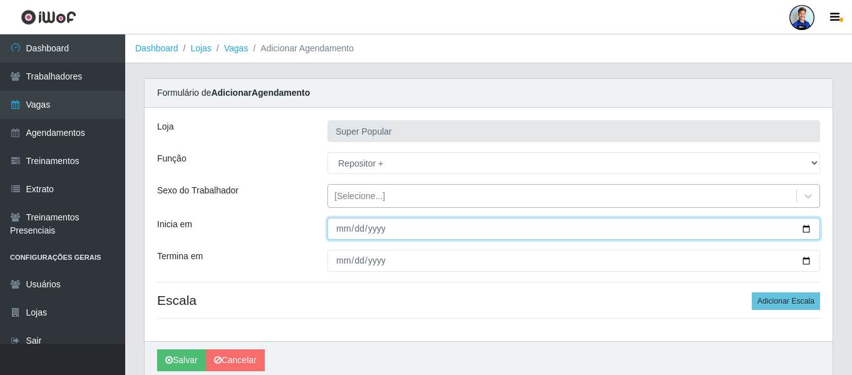
drag, startPoint x: 344, startPoint y: 230, endPoint x: 351, endPoint y: 207, distance: 23.8
click at [342, 230] on input "Inicia em" at bounding box center [574, 229] width 493 height 22
type input "[DATE]"
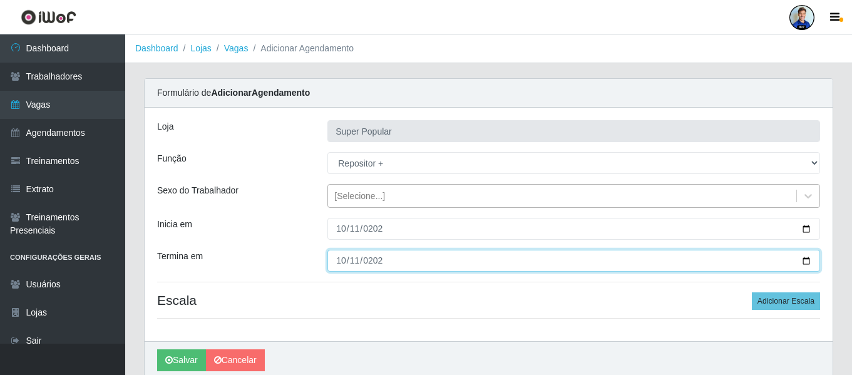
type input "[DATE]"
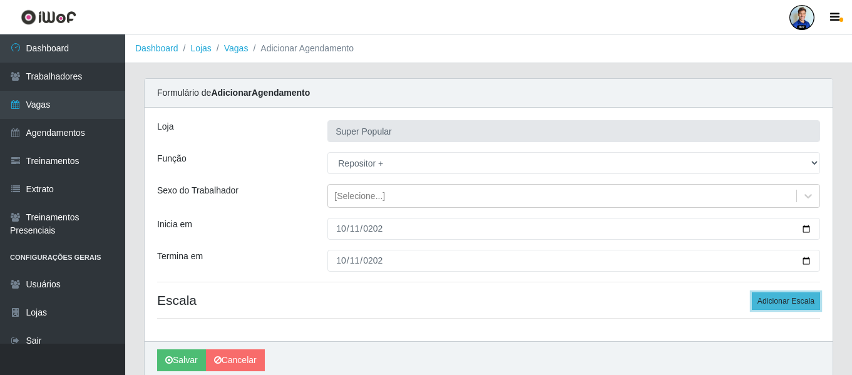
click at [773, 294] on button "Adicionar Escala" at bounding box center [786, 301] width 68 height 18
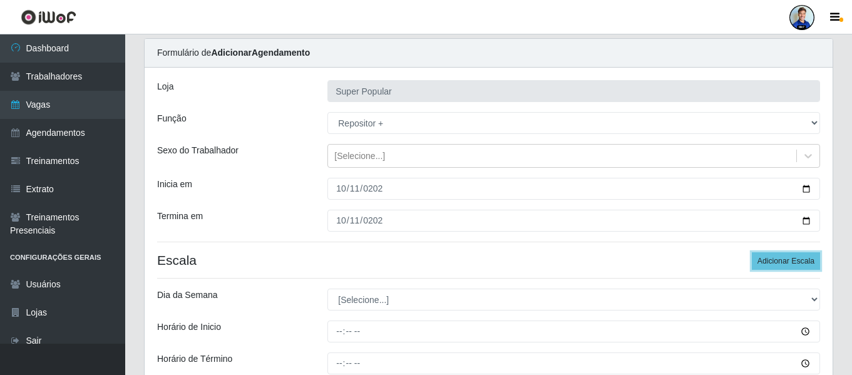
scroll to position [63, 0]
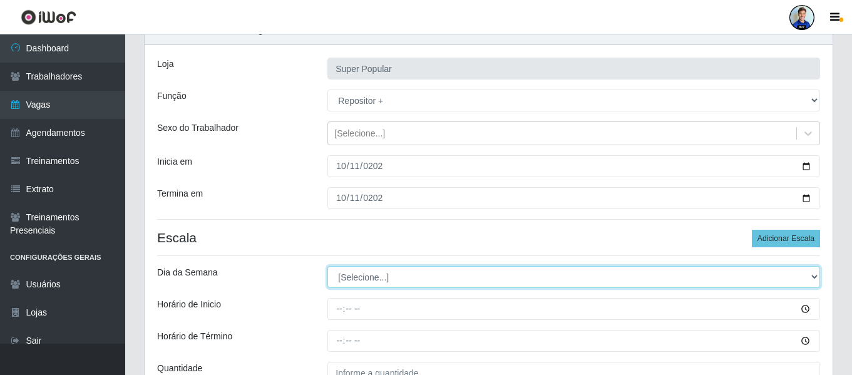
click at [421, 270] on select "[Selecione...] Segunda Terça Quarta Quinta Sexta Sábado Domingo" at bounding box center [574, 277] width 493 height 22
select select "6"
click at [328, 266] on select "[Selecione...] Segunda Terça Quarta Quinta Sexta Sábado Domingo" at bounding box center [574, 277] width 493 height 22
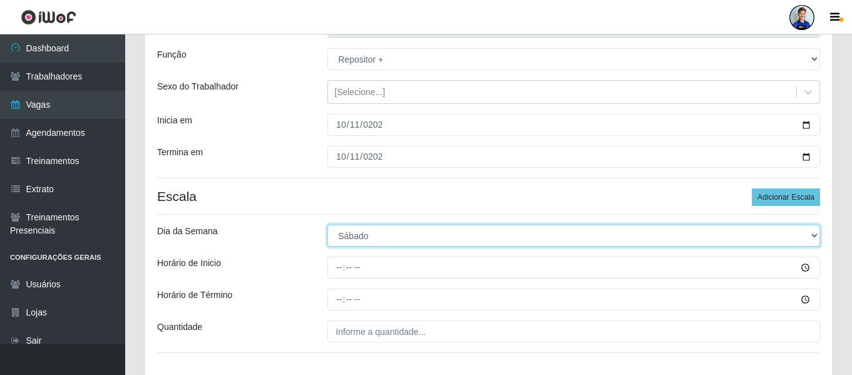
scroll to position [125, 0]
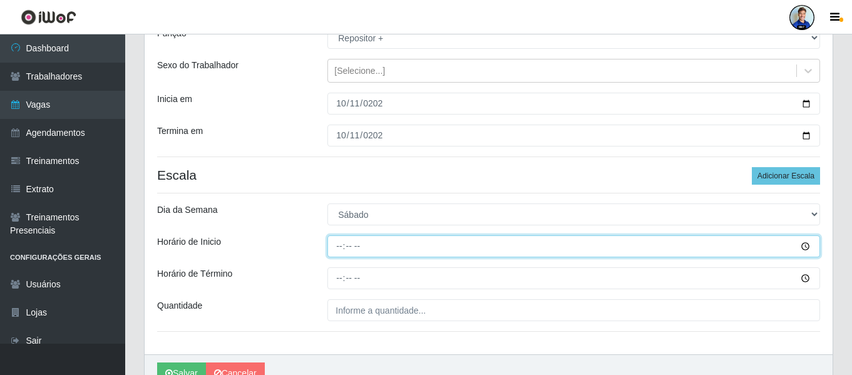
click at [339, 246] on input "Horário de Inicio" at bounding box center [574, 246] width 493 height 22
type input "14:00"
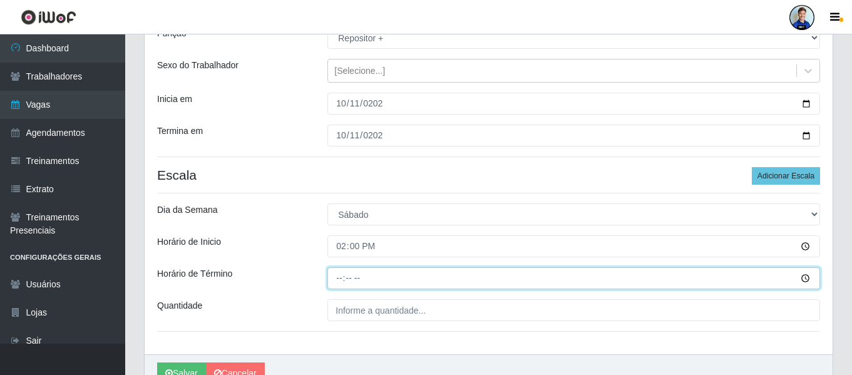
type input "20:00"
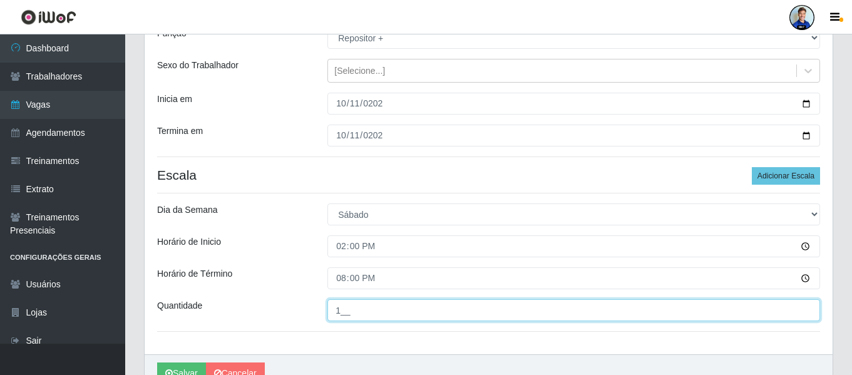
type input "1__"
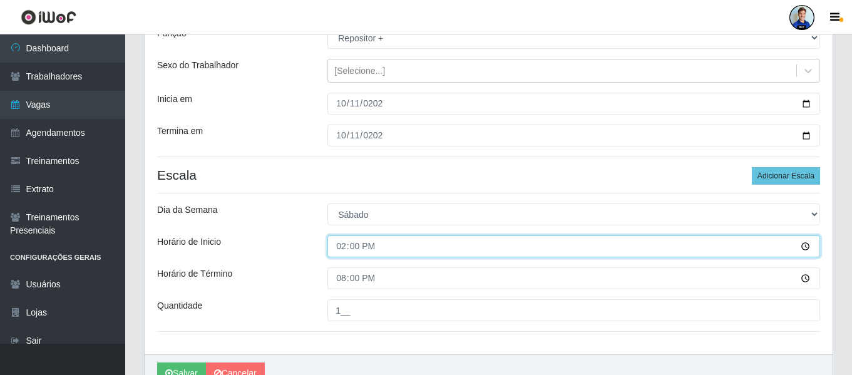
click at [341, 249] on input "14:00" at bounding box center [574, 246] width 493 height 22
click at [370, 239] on input "15:58" at bounding box center [574, 246] width 493 height 22
type input "15:00"
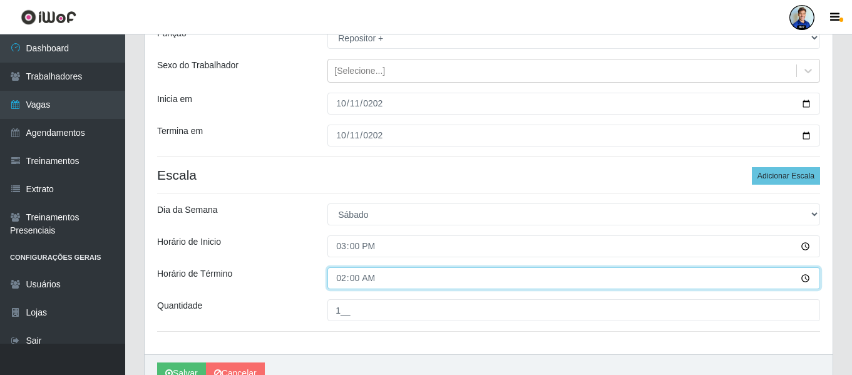
type input "21:00"
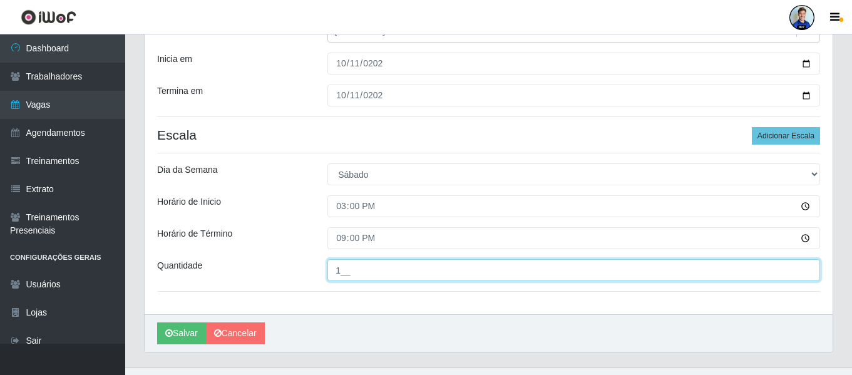
scroll to position [188, 0]
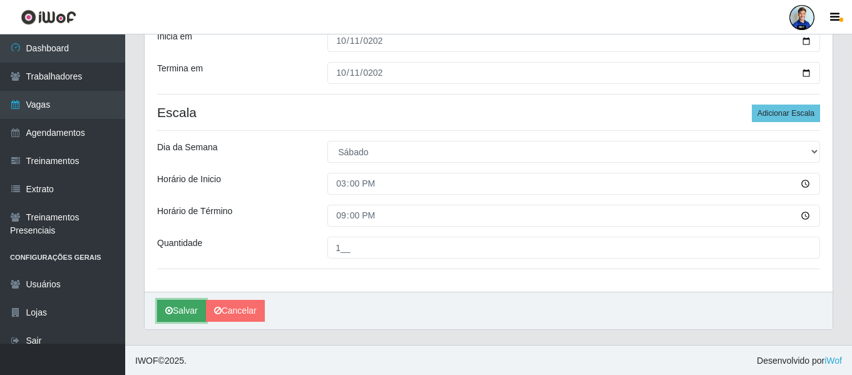
click at [179, 311] on button "Salvar" at bounding box center [181, 311] width 49 height 22
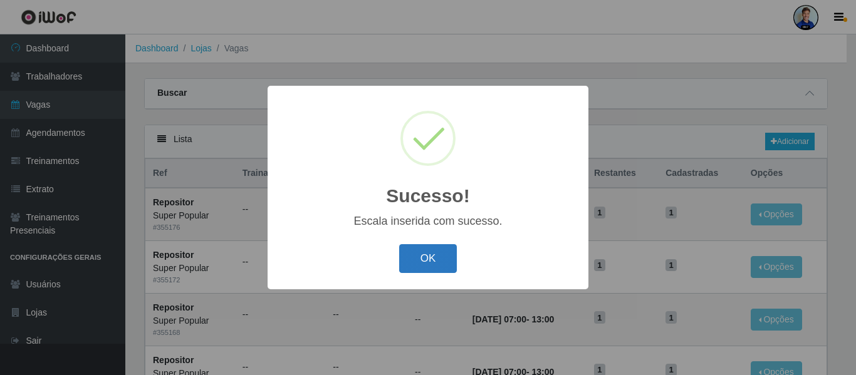
click at [437, 268] on button "OK" at bounding box center [428, 258] width 58 height 29
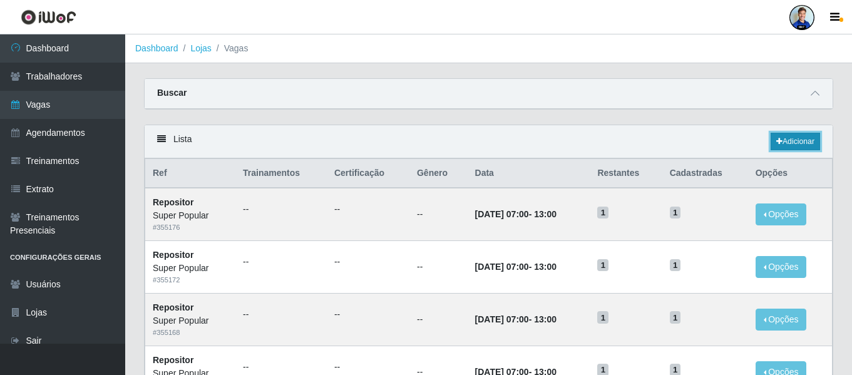
click at [814, 134] on link "Adicionar" at bounding box center [795, 142] width 49 height 18
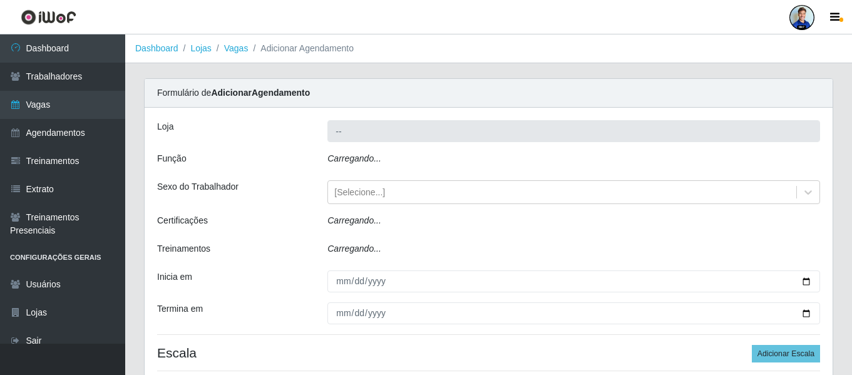
type input "Super Popular"
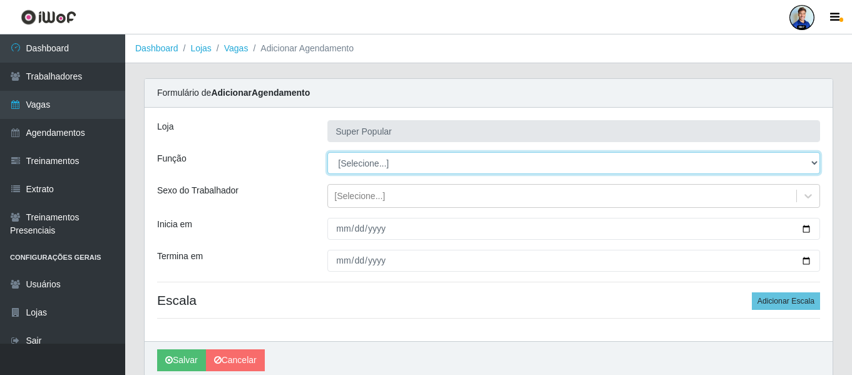
click at [388, 167] on select "[Selecione...] Repositor Repositor + Repositor ++" at bounding box center [574, 163] width 493 height 22
select select "82"
click at [328, 152] on select "[Selecione...] Repositor Repositor + Repositor ++" at bounding box center [574, 163] width 493 height 22
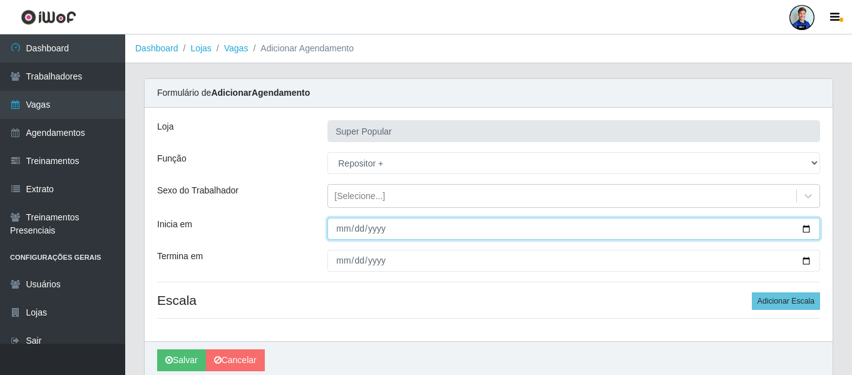
click at [346, 220] on input "Inicia em" at bounding box center [574, 229] width 493 height 22
type input "[DATE]"
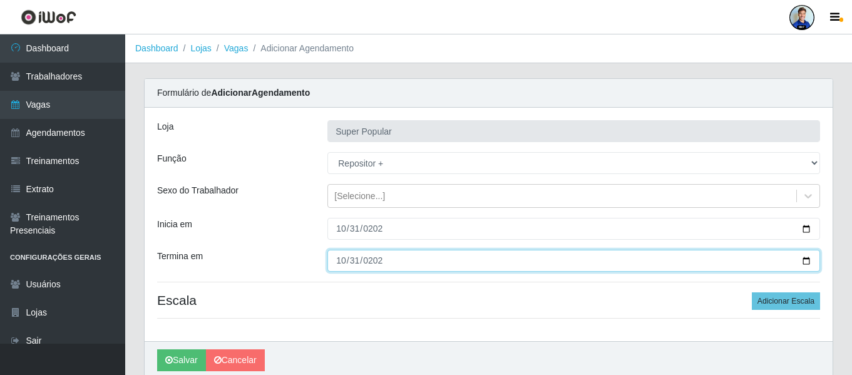
type input "[DATE]"
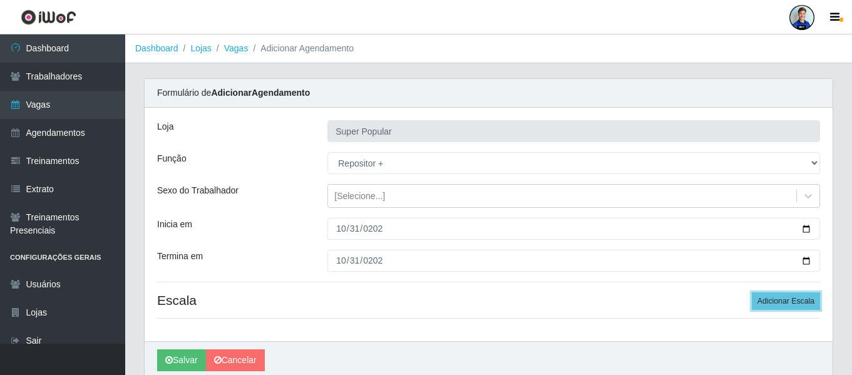
click at [752, 292] on button "Adicionar Escala" at bounding box center [786, 301] width 68 height 18
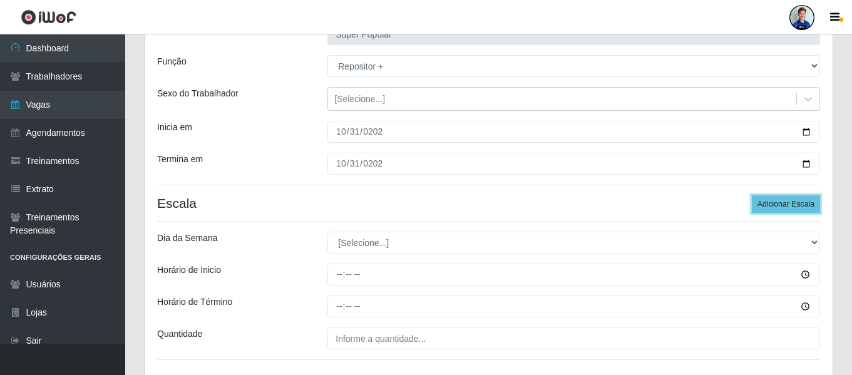
scroll to position [125, 0]
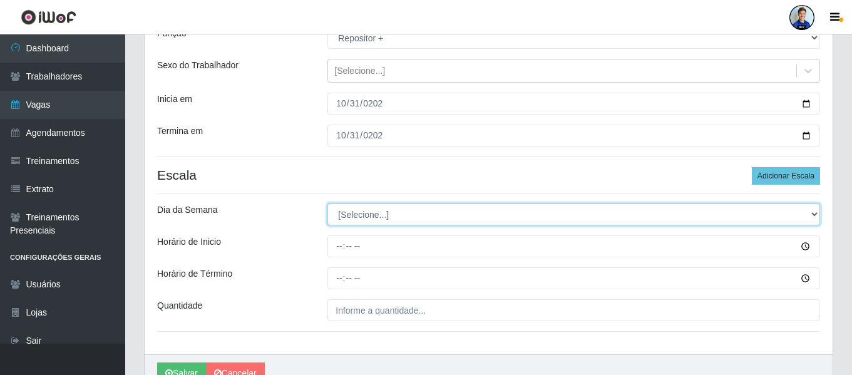
click at [400, 220] on select "[Selecione...] Segunda Terça Quarta Quinta Sexta Sábado Domingo" at bounding box center [574, 215] width 493 height 22
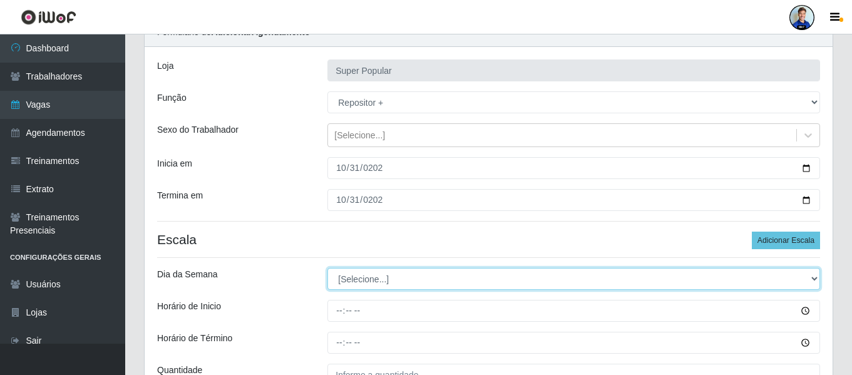
scroll to position [0, 0]
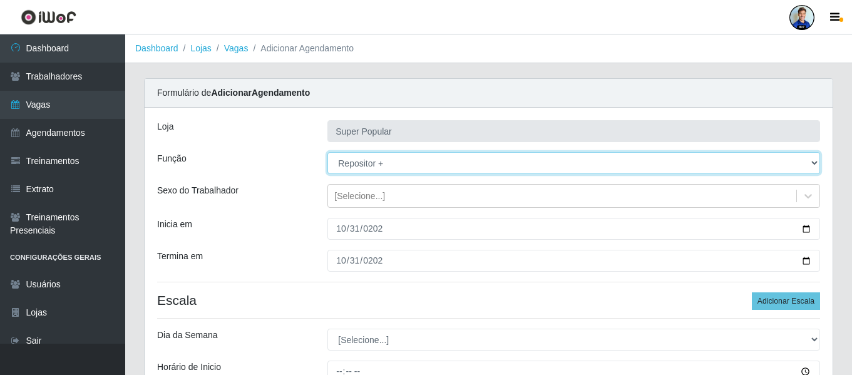
click at [374, 168] on select "[Selecione...] Repositor Repositor + Repositor ++" at bounding box center [574, 163] width 493 height 22
select select "24"
click at [328, 152] on select "[Selecione...] Repositor Repositor + Repositor ++" at bounding box center [574, 163] width 493 height 22
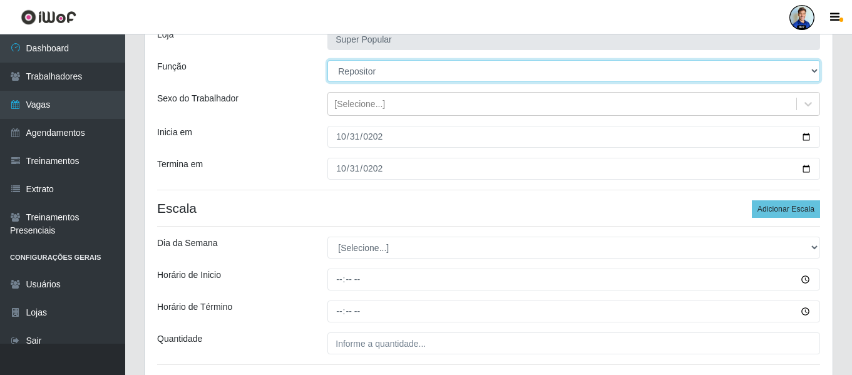
scroll to position [188, 0]
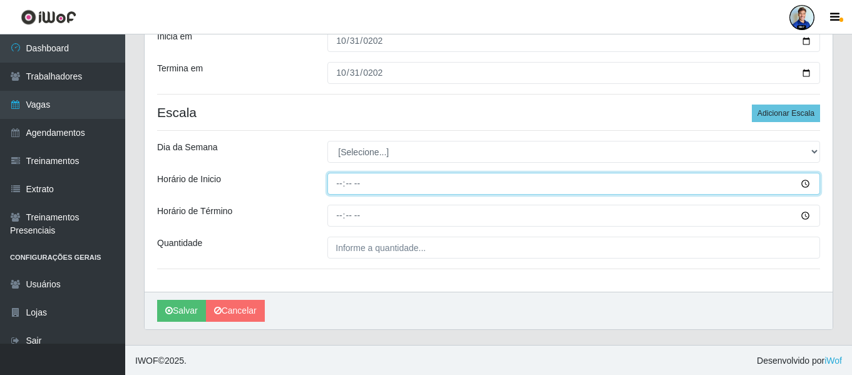
click at [336, 179] on input "Horário de Inicio" at bounding box center [574, 184] width 493 height 22
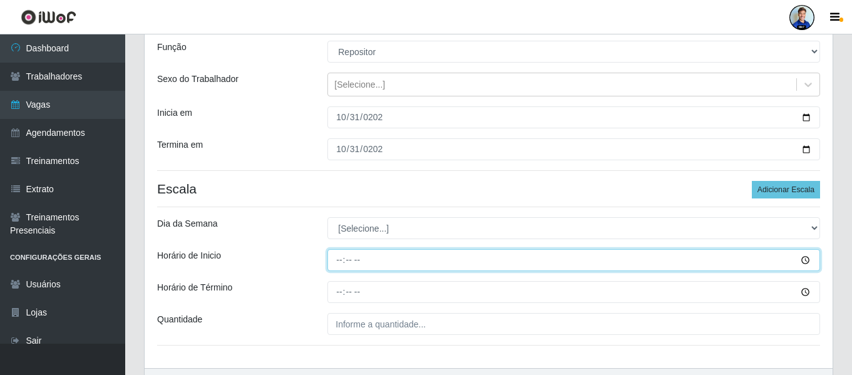
scroll to position [125, 0]
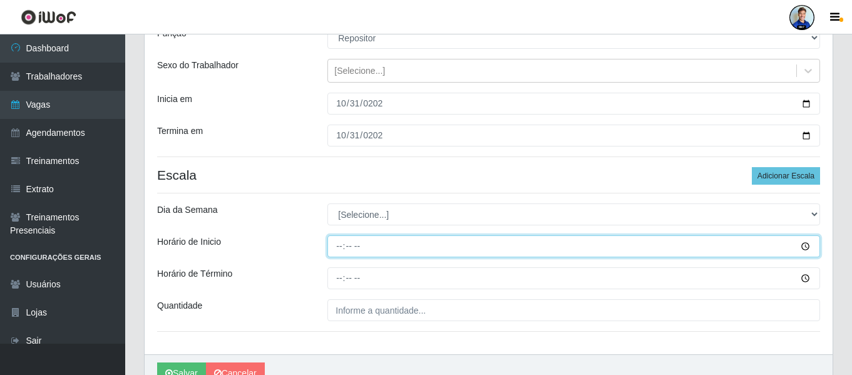
type input "15:00"
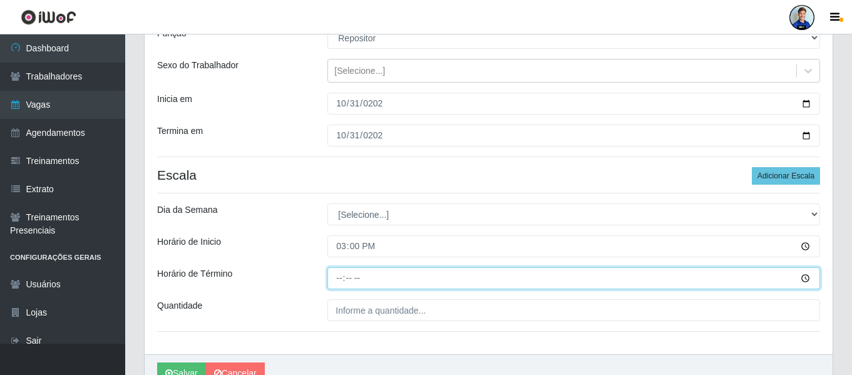
type input "21:00"
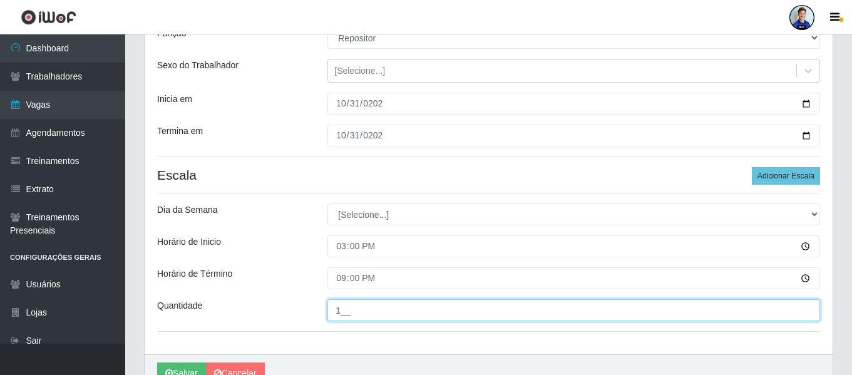
type input "1__"
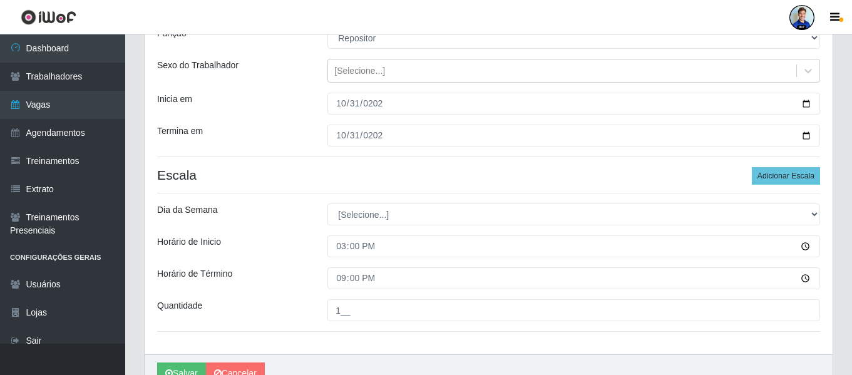
click at [320, 199] on div "Loja Super Popular Função [Selecione...] Repositor Repositor + Repositor ++ Sex…" at bounding box center [489, 168] width 688 height 372
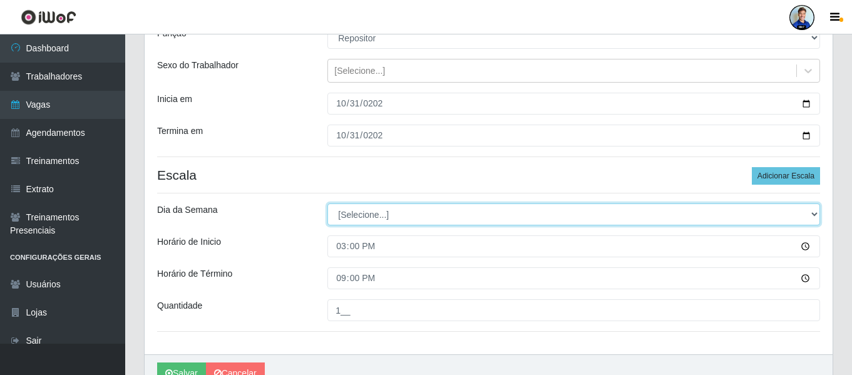
click at [408, 212] on select "[Selecione...] Segunda Terça Quarta Quinta Sexta Sábado Domingo" at bounding box center [574, 215] width 493 height 22
select select "5"
click at [328, 204] on select "[Selecione...] Segunda Terça Quarta Quinta Sexta Sábado Domingo" at bounding box center [574, 215] width 493 height 22
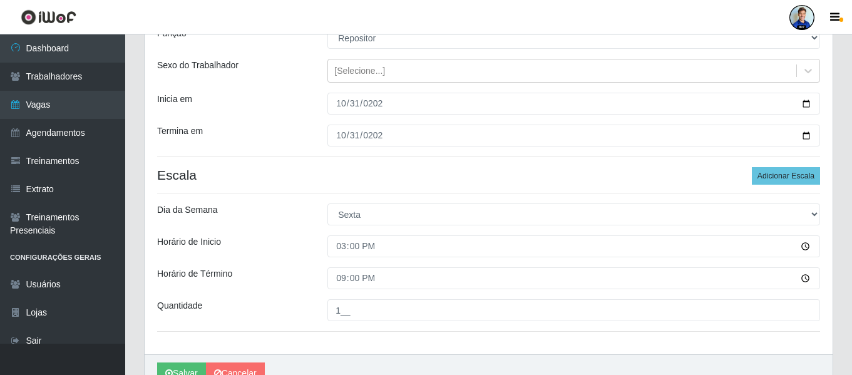
click at [297, 172] on h4 "Escala Adicionar Escala" at bounding box center [488, 175] width 663 height 16
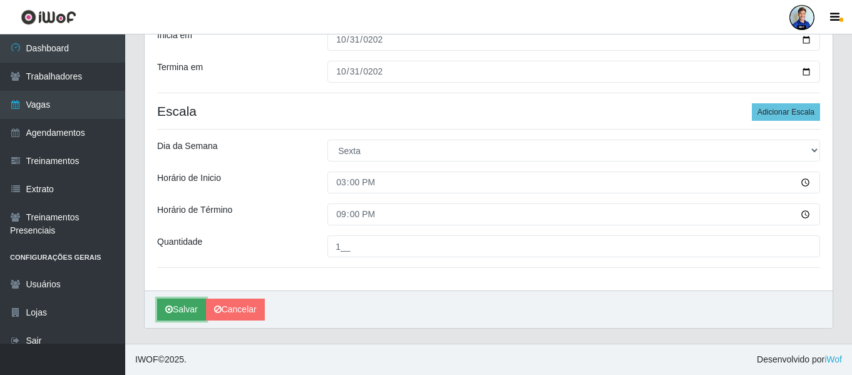
click at [190, 311] on button "Salvar" at bounding box center [181, 310] width 49 height 22
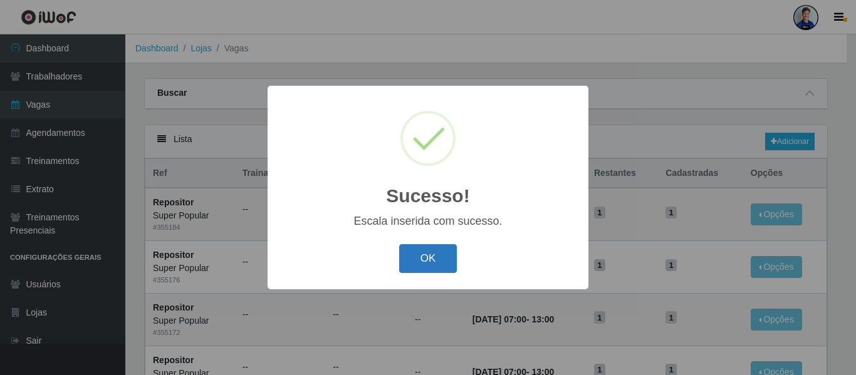
click at [437, 246] on button "OK" at bounding box center [428, 258] width 58 height 29
